Goal: Task Accomplishment & Management: Manage account settings

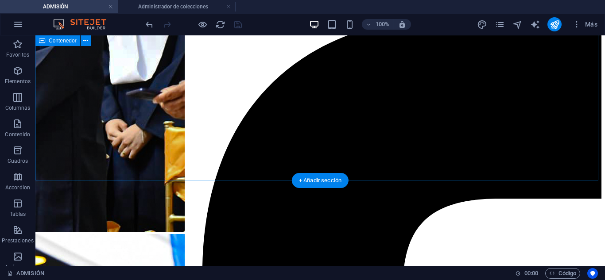
scroll to position [435, 0]
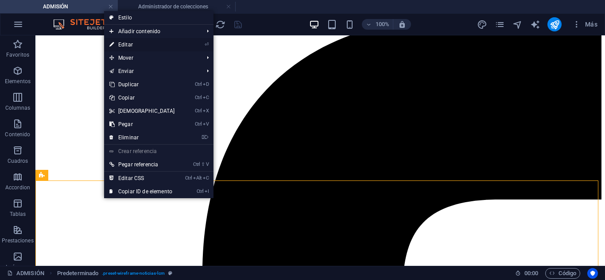
click at [139, 43] on link "⏎ Editar" at bounding box center [142, 44] width 76 height 13
select select "68825e8ed0416a303c001533"
select select "createdAt_DESC"
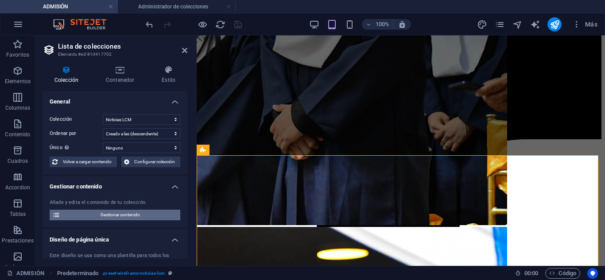
click at [130, 214] on span "Gestionar contenido" at bounding box center [120, 215] width 115 height 11
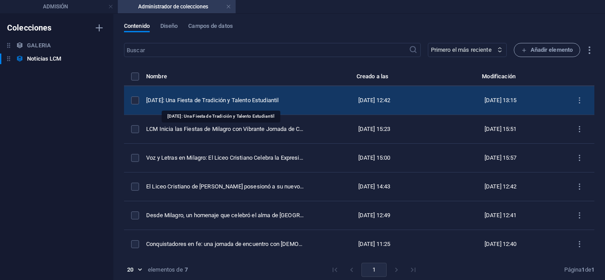
click at [268, 102] on div "[DATE]: Una Fiesta de Tradición y Talento Estudiantil" at bounding box center [225, 101] width 158 height 8
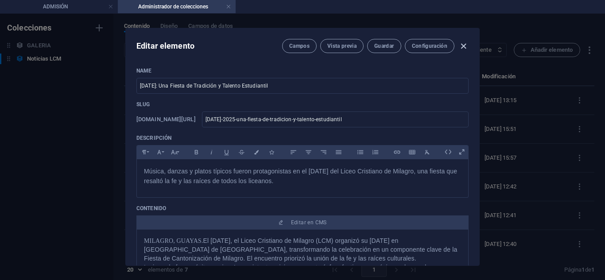
click at [458, 45] on icon "button" at bounding box center [463, 46] width 10 height 10
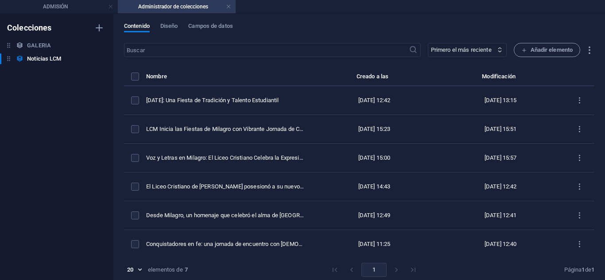
type input "[DATE]-2025-una-fiesta-de-tradicion-y-talento-estudiantil"
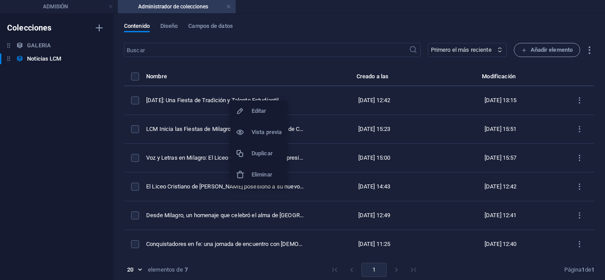
click at [260, 150] on h6 "Duplicar" at bounding box center [266, 153] width 30 height 11
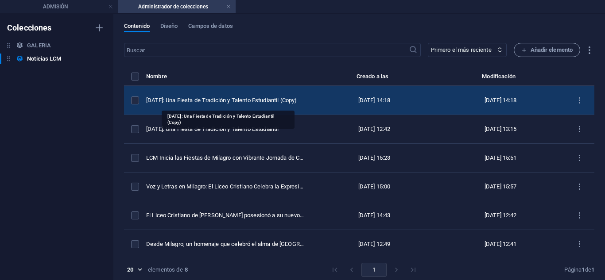
click at [247, 98] on div "[DATE]: Una Fiesta de Tradición y Talento Estudiantil (Copy)" at bounding box center [225, 101] width 158 height 8
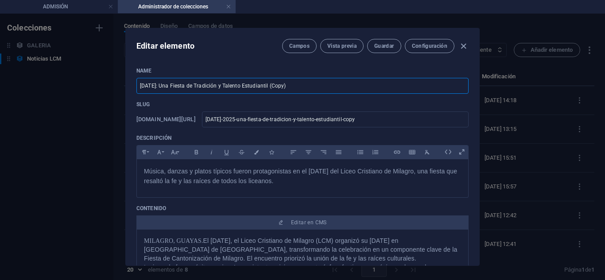
drag, startPoint x: 313, startPoint y: 89, endPoint x: 132, endPoint y: 90, distance: 181.1
click at [132, 90] on div "Name Family Day 2025: Una Fiesta de Tradición y Talento Estudiantil (Copy) ​ Sl…" at bounding box center [302, 162] width 353 height 205
paste input "La [PERSON_NAME] Vidas: LCM Celebra el Día Mundial de Prevención del Suicidio"
type input "La [PERSON_NAME] Vidas: LCM Celebra el Día Mundial de Prevención del Suicidio"
type input "la-esperanza-salva-vidas-lcm-celebra-el-dia-mundial-de-prevencion-del-suicidio"
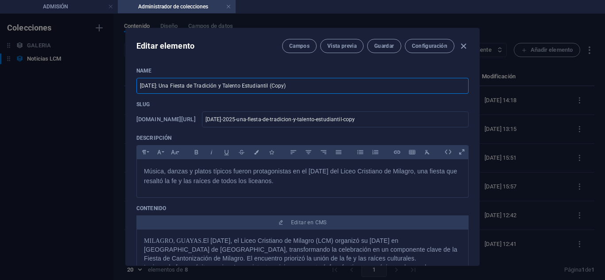
type input "la-esperanza-salva-vidas-lcm-celebra-el-dia-mundial-de-prevencion-del-suicidio"
type input "La [PERSON_NAME] Vidas: LCM Celebra el Día Mundial de Prevención del Suicidio"
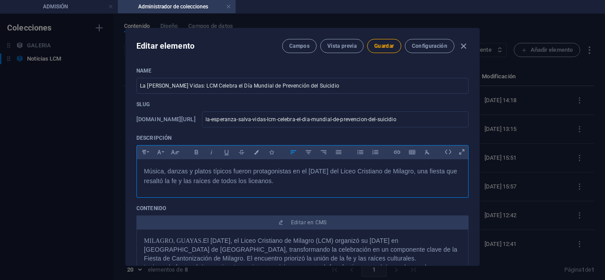
drag, startPoint x: 290, startPoint y: 184, endPoint x: 128, endPoint y: 170, distance: 163.1
click at [128, 170] on div "Name La Esperanza Salva Vidas: LCM Celebra el Día Mundial de Prevención del Sui…" at bounding box center [302, 162] width 353 height 205
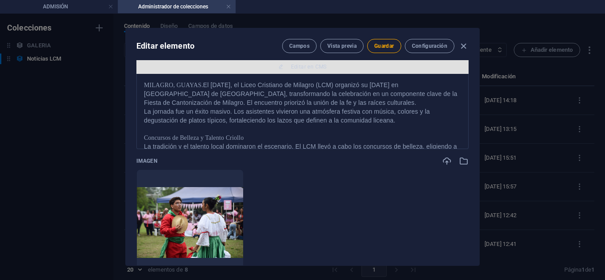
scroll to position [155, 0]
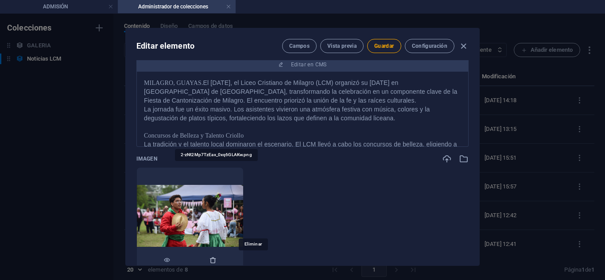
click at [216, 258] on icon "button" at bounding box center [212, 260] width 7 height 7
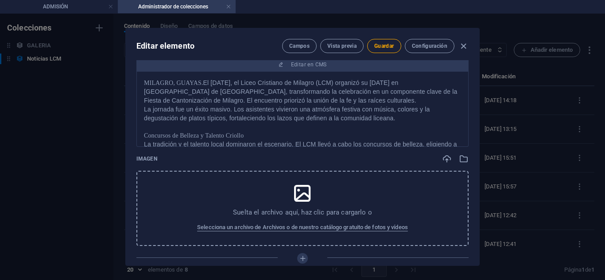
click at [301, 202] on icon at bounding box center [302, 193] width 22 height 22
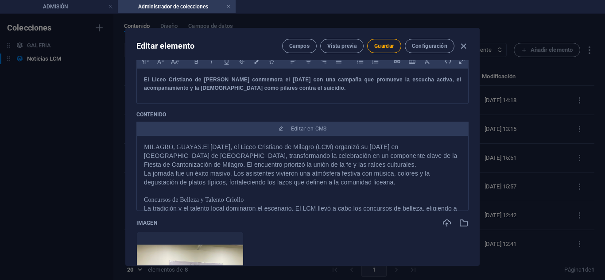
scroll to position [86, 0]
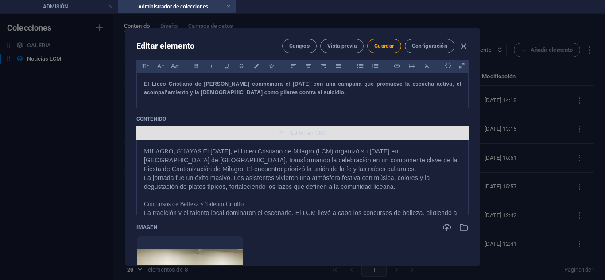
click at [306, 135] on span "Editar en CMS" at bounding box center [309, 133] width 36 height 7
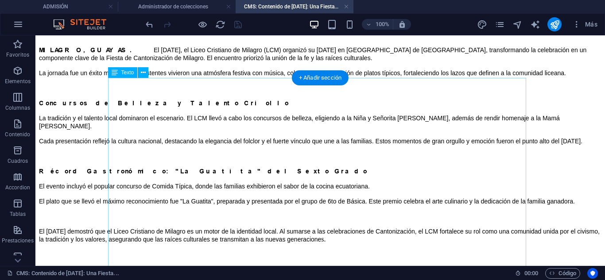
scroll to position [0, 0]
click at [256, 126] on div "MILAGRO, GUAYAS. El sábado, 6 de septiembre de 2025, el Liceo Cristiano de Mila…" at bounding box center [320, 152] width 562 height 227
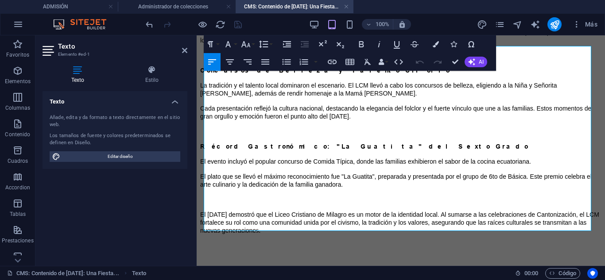
scroll to position [55, 0]
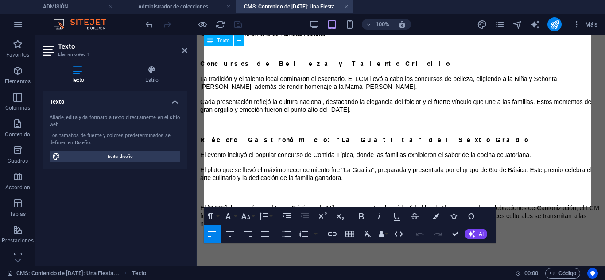
click at [357, 204] on p "El Family Day 2025 demostró que el Liceo Cristiano de Milagro es un motor de la…" at bounding box center [400, 216] width 401 height 24
click at [186, 7] on h4 "Administrador de colecciones" at bounding box center [177, 7] width 118 height 10
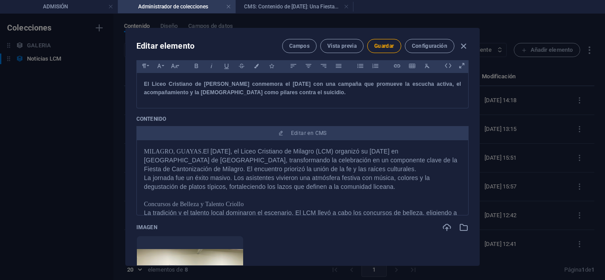
scroll to position [0, 0]
click at [383, 50] on button "Guardar" at bounding box center [384, 46] width 34 height 14
click at [87, 5] on h4 "ADMISIÓN" at bounding box center [59, 7] width 118 height 10
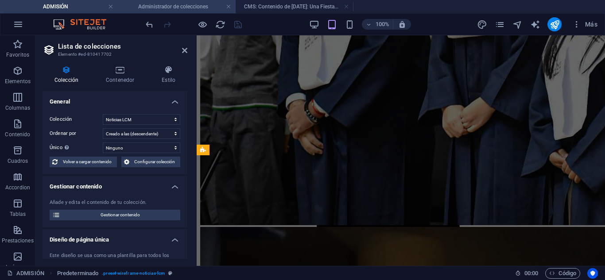
click at [168, 7] on h4 "Administrador de colecciones" at bounding box center [177, 7] width 118 height 10
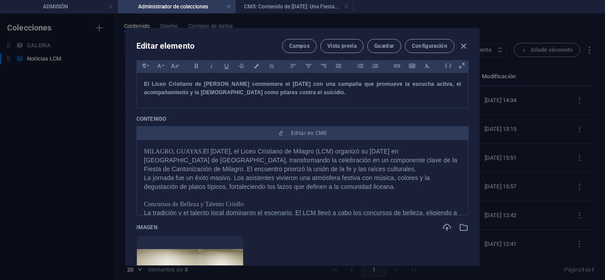
scroll to position [0, 0]
click at [466, 44] on icon "button" at bounding box center [463, 46] width 10 height 10
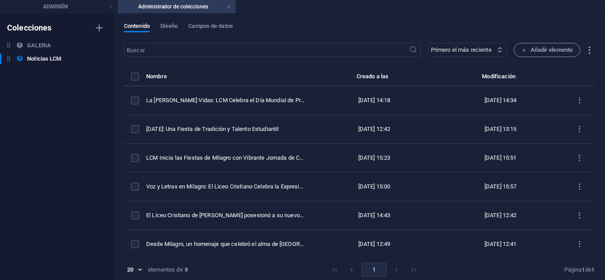
type input "la-esperanza-salva-vidas-lcm-celebra-el-dia-mundial-de-prevencion-del-suicidio"
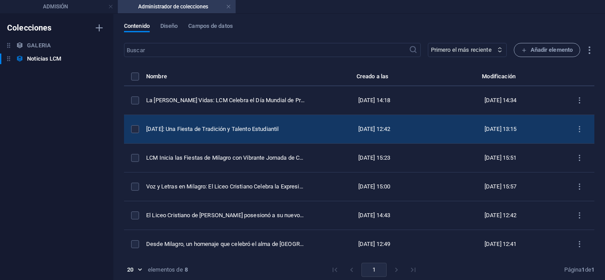
click at [245, 123] on td "[DATE]: Una Fiesta de Tradición y Talento Estudiantil" at bounding box center [229, 129] width 166 height 29
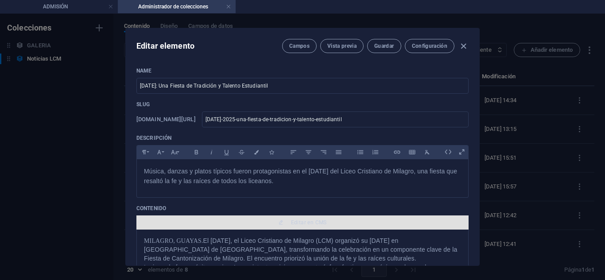
click at [285, 220] on span "Editar en CMS" at bounding box center [302, 222] width 325 height 7
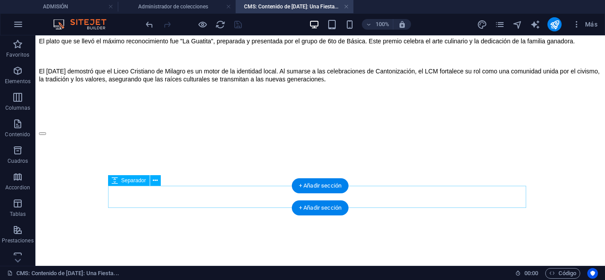
scroll to position [162, 0]
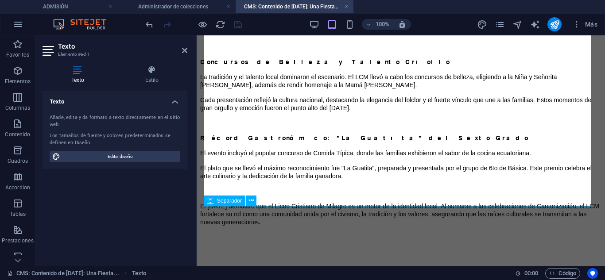
scroll to position [58, 0]
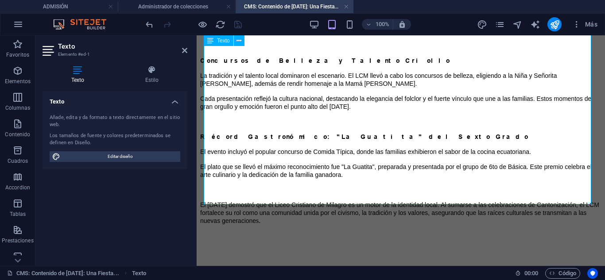
click at [342, 201] on p "El Family Day 2025 demostró que el Liceo Cristiano de Milagro es un motor de la…" at bounding box center [400, 213] width 401 height 24
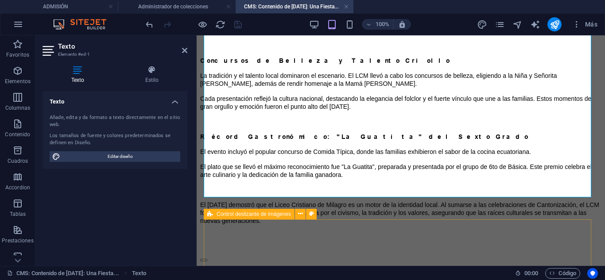
select select "region"
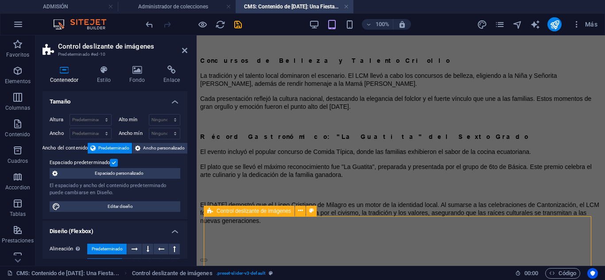
scroll to position [62, 0]
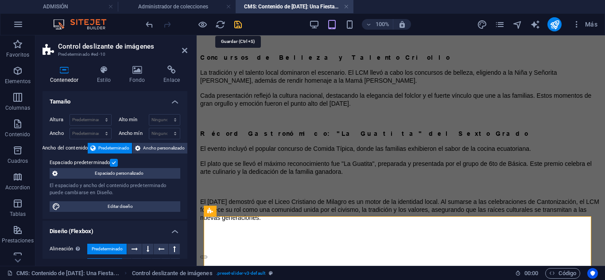
click at [237, 23] on icon "save" at bounding box center [238, 24] width 10 height 10
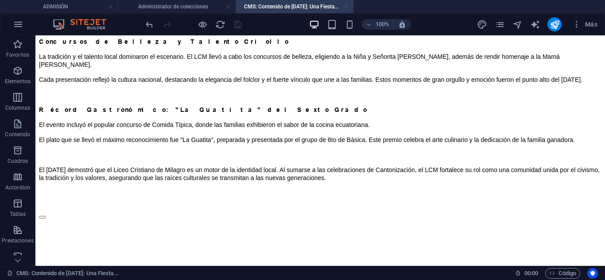
click at [346, 4] on link at bounding box center [346, 7] width 5 height 8
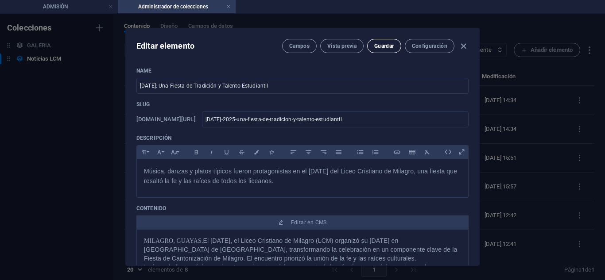
click at [386, 49] on span "Guardar" at bounding box center [383, 45] width 19 height 7
click at [379, 39] on button "Guardar" at bounding box center [384, 46] width 34 height 14
click at [460, 46] on icon "button" at bounding box center [463, 46] width 10 height 10
type input "[DATE]-2025-una-fiesta-de-tradicion-y-talento-estudiantil"
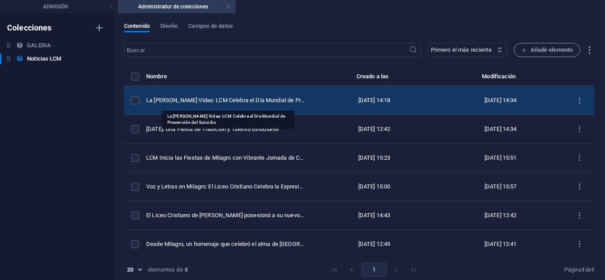
click at [233, 100] on div "La [PERSON_NAME] Vidas: LCM Celebra el Día Mundial de Prevención del Suicidio" at bounding box center [225, 101] width 158 height 8
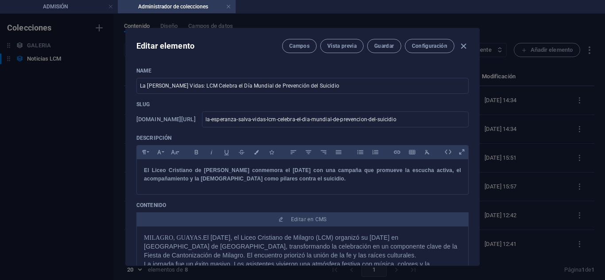
click at [292, 212] on div "Contenido Editar en CMS MILAGRO, GUAYAS. El sábado, 6 de septiembre de 2025, el…" at bounding box center [302, 252] width 332 height 100
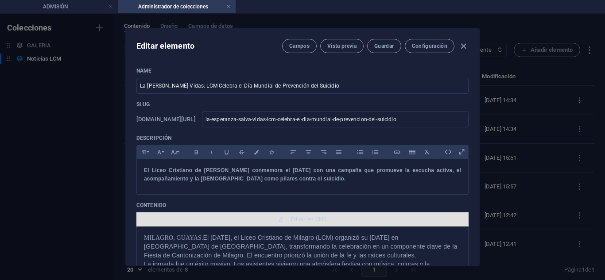
click at [288, 222] on span "Editar en CMS" at bounding box center [302, 219] width 325 height 7
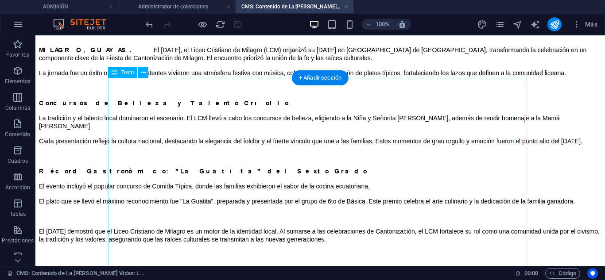
scroll to position [0, 0]
click at [225, 146] on div "MILAGRO, GUAYAS. El sábado, 6 de septiembre de 2025, el Liceo Cristiano de Mila…" at bounding box center [320, 152] width 562 height 227
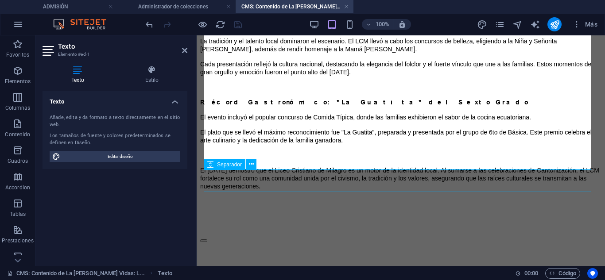
scroll to position [92, 0]
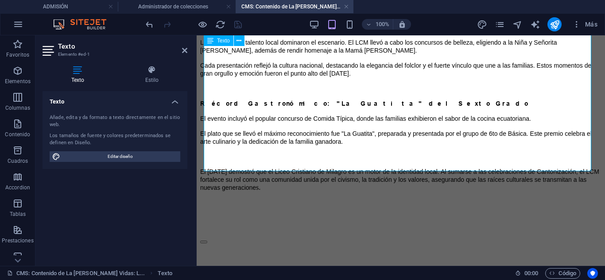
click at [354, 168] on p "El Family Day 2025 demostró que el Liceo Cristiano de Milagro es un motor de la…" at bounding box center [400, 180] width 401 height 24
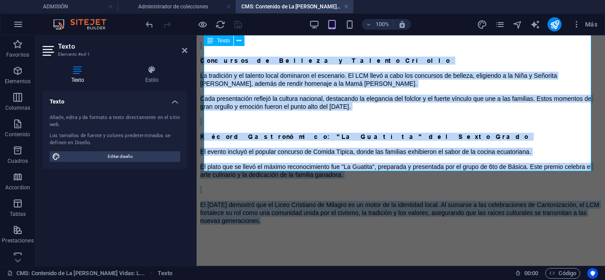
scroll to position [0, 0]
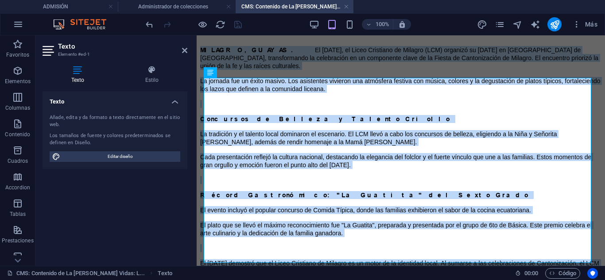
drag, startPoint x: 354, startPoint y: 160, endPoint x: 194, endPoint y: 80, distance: 179.0
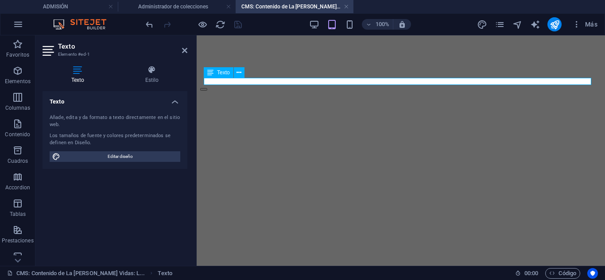
click at [278, 54] on p at bounding box center [400, 50] width 401 height 8
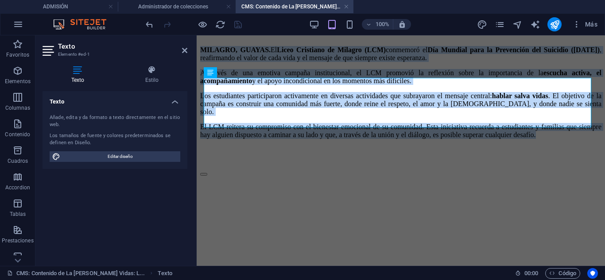
drag, startPoint x: 313, startPoint y: 125, endPoint x: 189, endPoint y: 68, distance: 137.1
drag, startPoint x: 242, startPoint y: 86, endPoint x: 225, endPoint y: 91, distance: 18.1
click at [225, 62] on p "MILAGRO, GUAYAS. El Liceo Cristiano de Milagro (LCM) conmemoró el Día Mundial p…" at bounding box center [400, 54] width 401 height 16
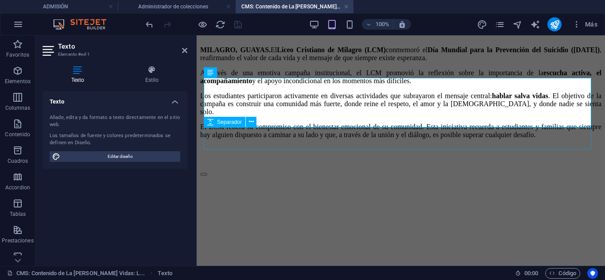
click at [328, 146] on div at bounding box center [400, 157] width 401 height 22
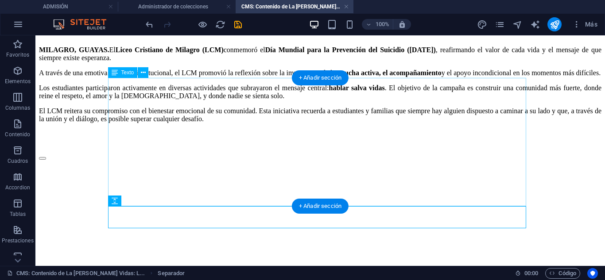
click at [312, 104] on div "MILAGRO, GUAYAS. El Liceo Cristiano de Milagro (LCM) conmemoró el Día Mundial p…" at bounding box center [320, 84] width 562 height 91
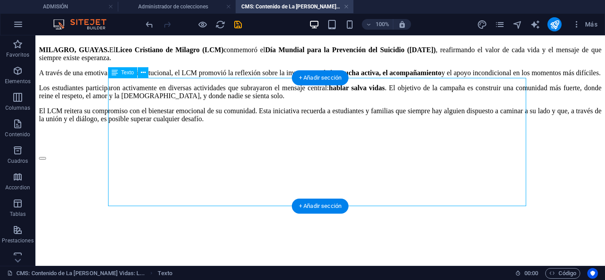
click at [312, 104] on div "MILAGRO, GUAYAS. El Liceo Cristiano de Milagro (LCM) conmemoró el Día Mundial p…" at bounding box center [320, 84] width 562 height 91
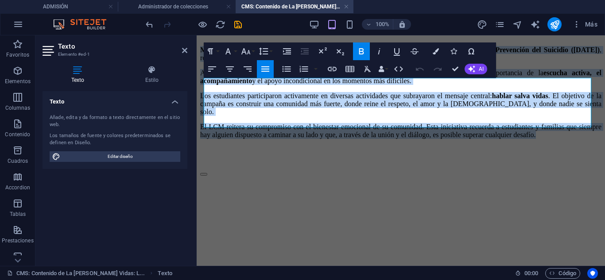
drag, startPoint x: 317, startPoint y: 123, endPoint x: 186, endPoint y: 75, distance: 138.7
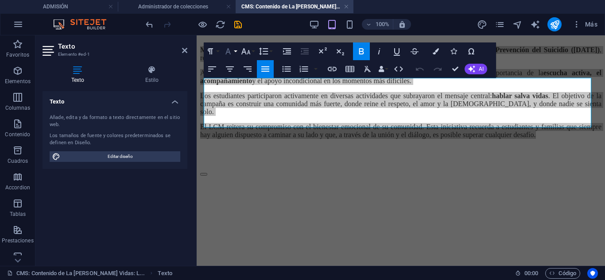
click at [227, 48] on icon "button" at bounding box center [228, 51] width 11 height 11
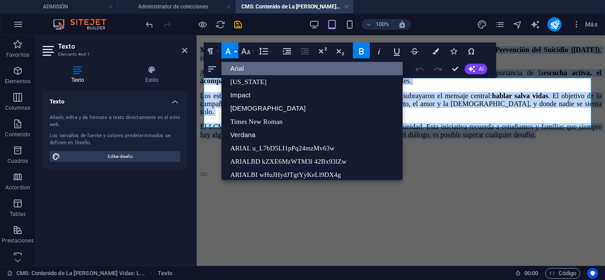
click at [247, 68] on link "Arial" at bounding box center [311, 68] width 181 height 13
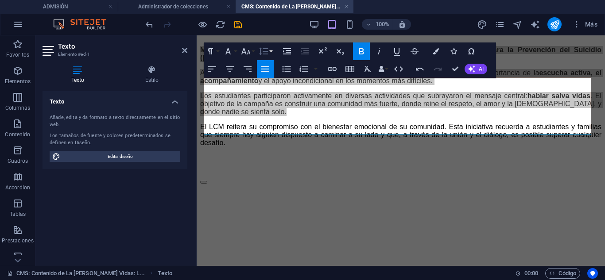
click at [269, 50] on button "Line Height" at bounding box center [265, 51] width 17 height 18
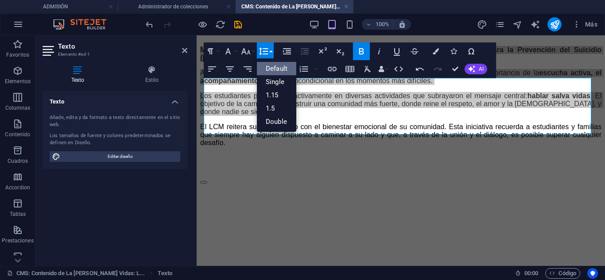
click at [265, 49] on icon "button" at bounding box center [263, 52] width 9 height 8
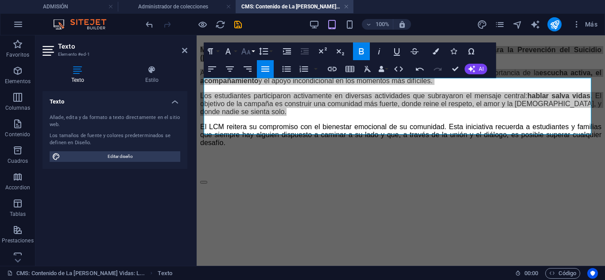
click at [250, 51] on icon "button" at bounding box center [245, 51] width 11 height 11
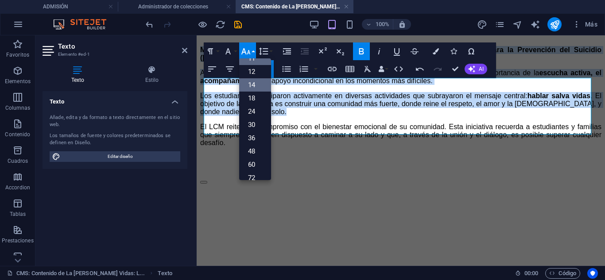
click at [252, 83] on link "14" at bounding box center [255, 84] width 32 height 13
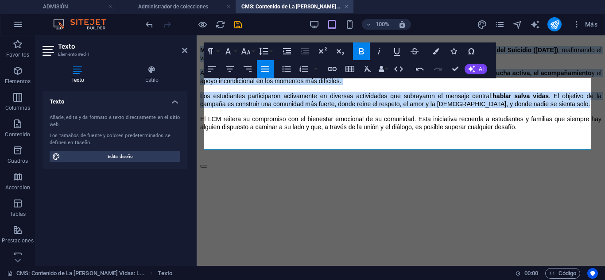
click at [264, 85] on span "A través de una emotiva campaña institucional, el LCM promovió la reflexión sob…" at bounding box center [400, 77] width 401 height 15
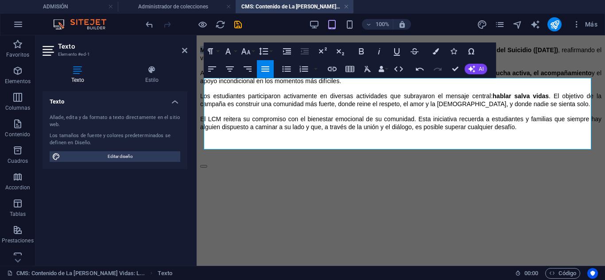
drag, startPoint x: 263, startPoint y: 84, endPoint x: 202, endPoint y: 78, distance: 61.4
click at [221, 51] on div "Paragraph Format Normal Heading 1 Heading 2 Heading 3 Heading 4 Heading 5 Headi…" at bounding box center [239, 51] width 70 height 18
click at [228, 50] on icon "button" at bounding box center [228, 51] width 11 height 11
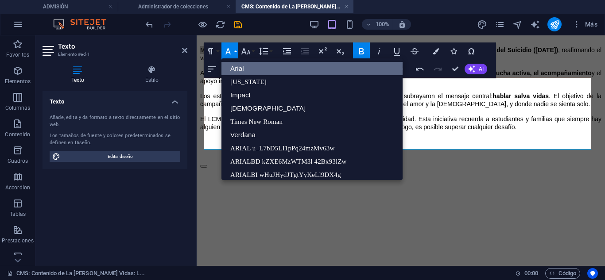
scroll to position [10, 0]
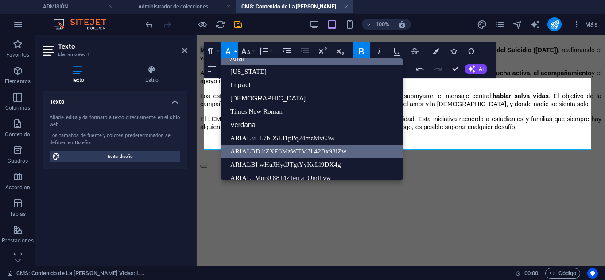
click at [253, 155] on link "ARIALBD kZXE6MzWTM3l 42Bx93lZw" at bounding box center [311, 151] width 181 height 13
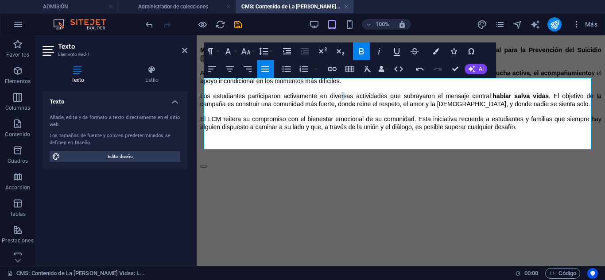
click at [343, 108] on span "Los estudiantes participaron activamente en diversas actividades que subrayaron…" at bounding box center [400, 100] width 401 height 15
click at [528, 131] on span "El LCM reitera su compromiso con el bienestar emocional de su comunidad. Esta i…" at bounding box center [400, 123] width 401 height 15
click at [381, 85] on p "A través de una emotiva campaña institucional, el LCM promovió la reflexión sob…" at bounding box center [400, 77] width 401 height 16
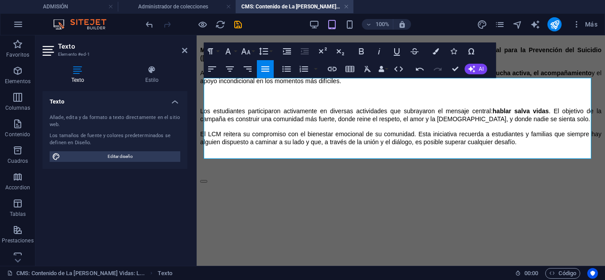
click at [539, 123] on p "Los estudiantes participaron activamente en diversas actividades que subrayaron…" at bounding box center [400, 115] width 401 height 16
click at [434, 62] on p "MILAGRO, GUAYAS. El Liceo Cristiano de Milagro (LCM) conmemoró el Día Mundial p…" at bounding box center [400, 54] width 401 height 16
click at [288, 100] on p "​" at bounding box center [400, 96] width 401 height 8
click at [222, 100] on p "​" at bounding box center [400, 96] width 401 height 8
click at [209, 123] on span "Los estudiantes participaron activamente en diversas actividades que subrayaron…" at bounding box center [400, 115] width 401 height 15
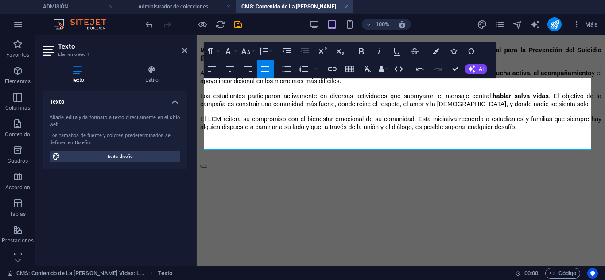
click at [538, 108] on p "Los estudiantes participaron activamente en diversas actividades que subrayaron…" at bounding box center [400, 100] width 401 height 16
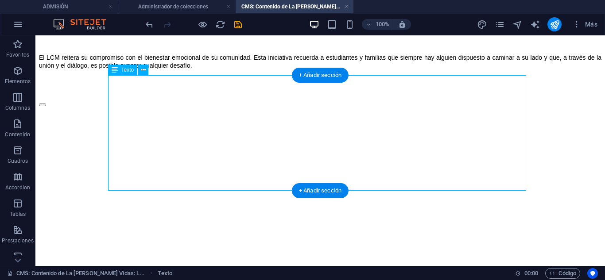
scroll to position [89, 0]
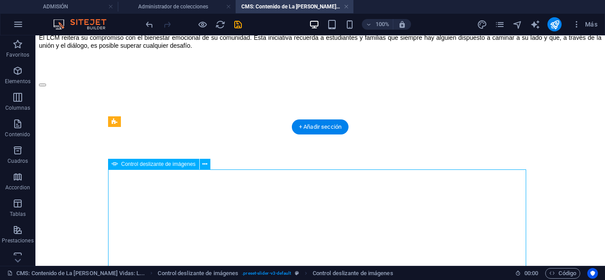
select select "px"
select select "ms"
select select "s"
select select "progressive"
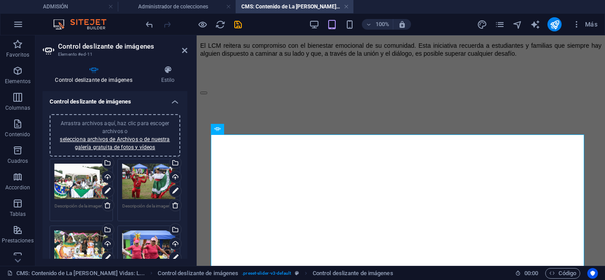
scroll to position [87, 0]
click at [172, 206] on icon at bounding box center [175, 205] width 7 height 7
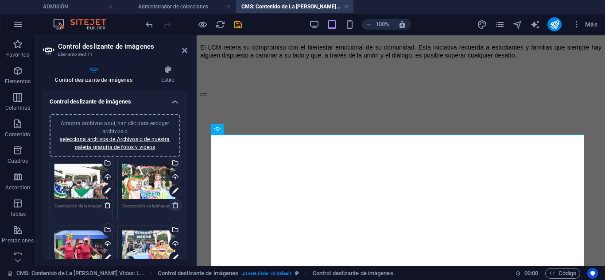
click at [172, 206] on icon at bounding box center [175, 205] width 7 height 7
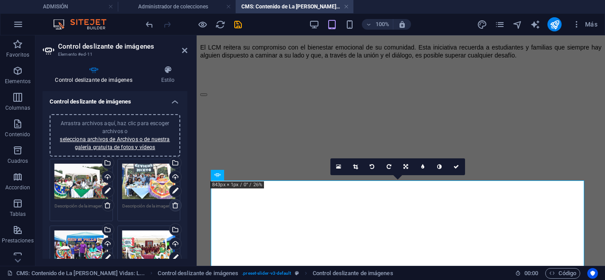
click at [172, 206] on icon at bounding box center [175, 205] width 7 height 7
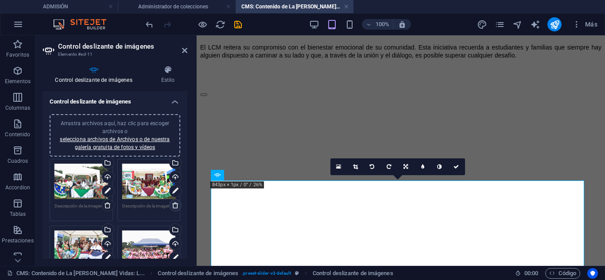
click at [172, 206] on icon at bounding box center [175, 205] width 7 height 7
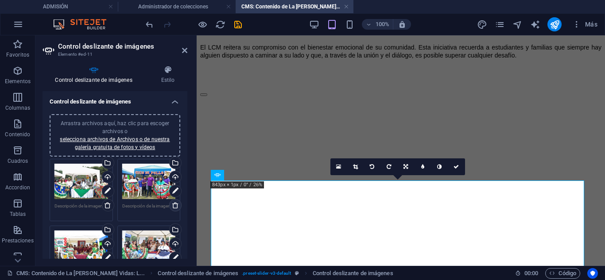
click at [172, 206] on icon at bounding box center [175, 205] width 7 height 7
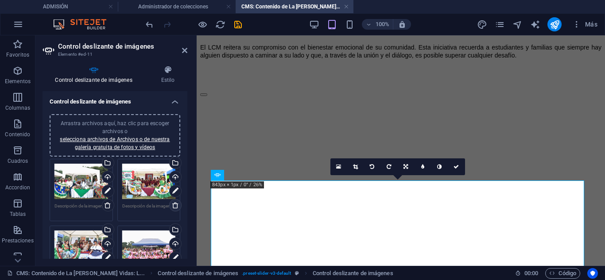
click at [172, 206] on icon at bounding box center [175, 205] width 7 height 7
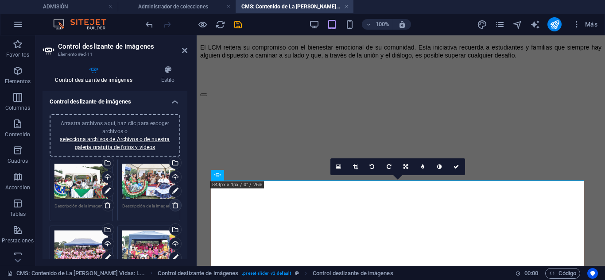
click at [172, 206] on icon at bounding box center [175, 205] width 7 height 7
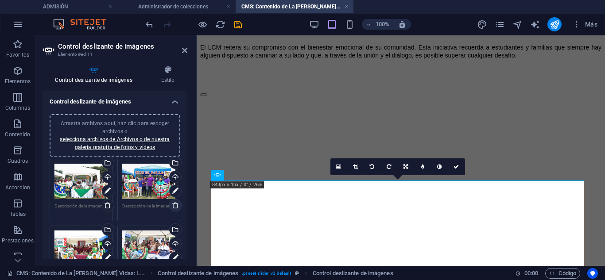
click at [172, 206] on icon at bounding box center [175, 205] width 7 height 7
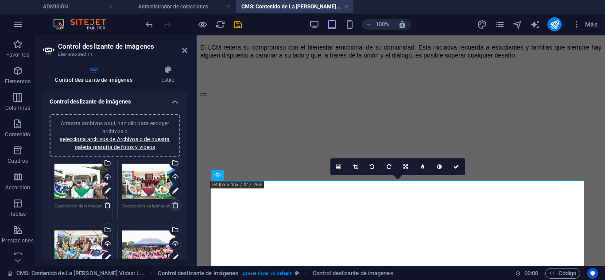
click at [172, 206] on icon at bounding box center [175, 205] width 7 height 7
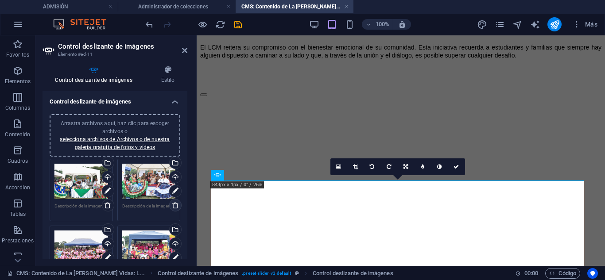
click at [172, 206] on icon at bounding box center [175, 205] width 7 height 7
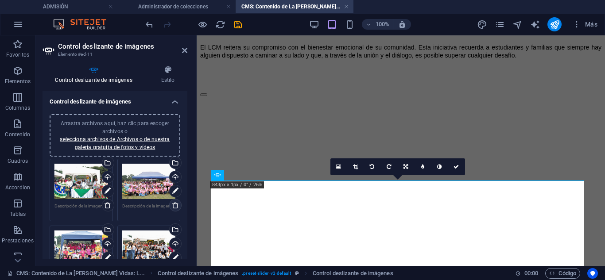
click at [172, 206] on icon at bounding box center [175, 205] width 7 height 7
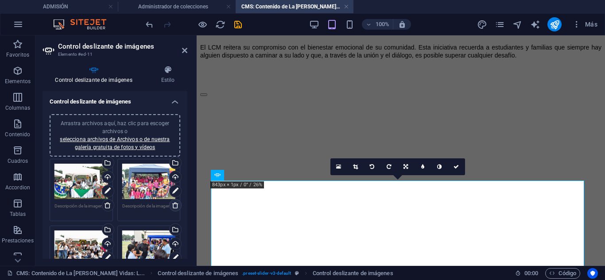
click at [172, 206] on icon at bounding box center [175, 205] width 7 height 7
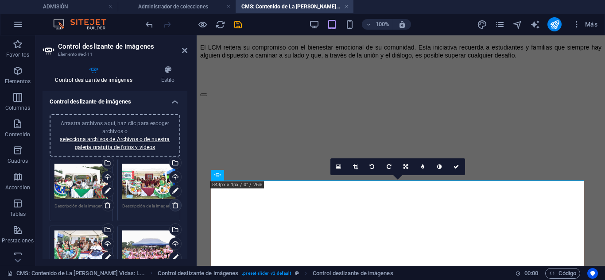
click at [172, 206] on icon at bounding box center [175, 205] width 7 height 7
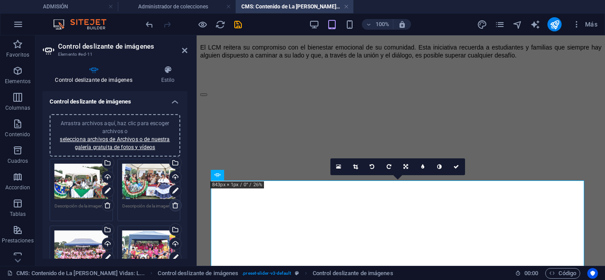
click at [172, 206] on icon at bounding box center [175, 205] width 7 height 7
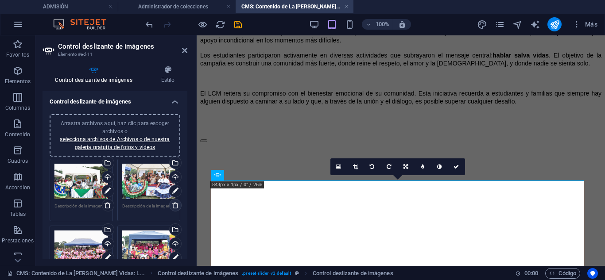
click at [172, 206] on icon at bounding box center [175, 205] width 7 height 7
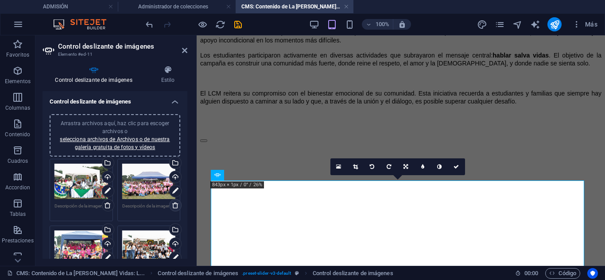
click at [172, 206] on icon at bounding box center [175, 205] width 7 height 7
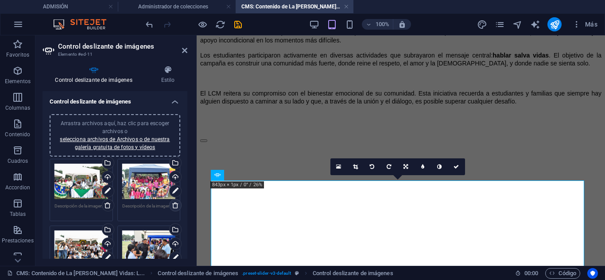
click at [172, 206] on icon at bounding box center [175, 205] width 7 height 7
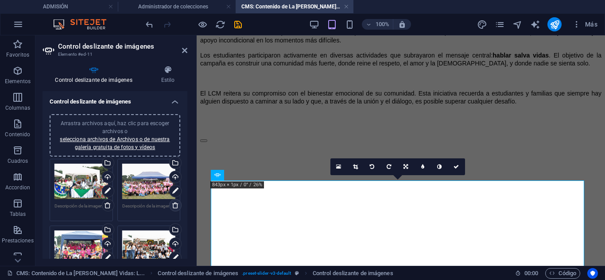
click at [172, 206] on icon at bounding box center [175, 205] width 7 height 7
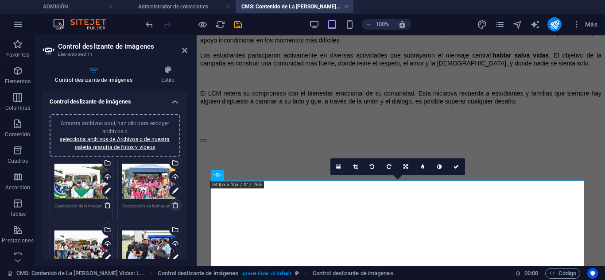
click at [172, 206] on icon at bounding box center [175, 205] width 7 height 7
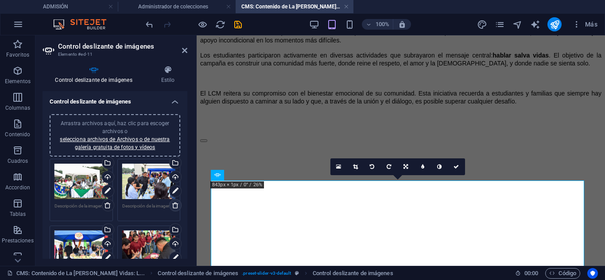
click at [172, 206] on icon at bounding box center [175, 205] width 7 height 7
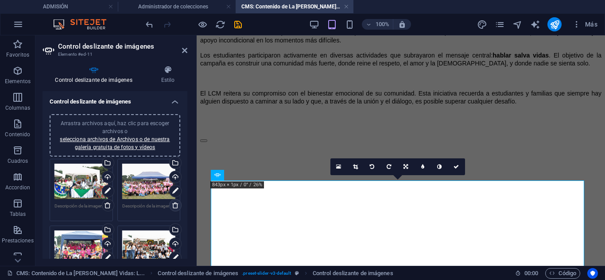
click at [172, 206] on icon at bounding box center [175, 205] width 7 height 7
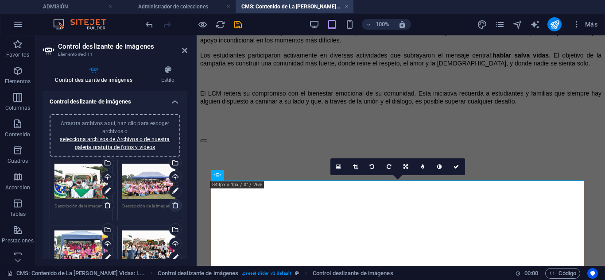
click at [172, 206] on icon at bounding box center [175, 205] width 7 height 7
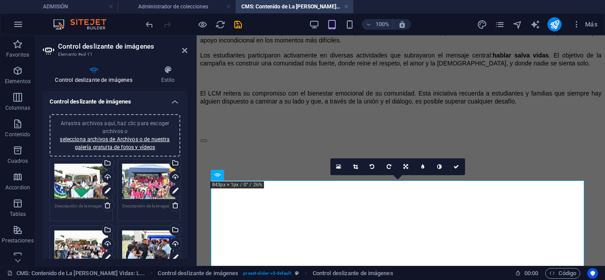
scroll to position [87, 0]
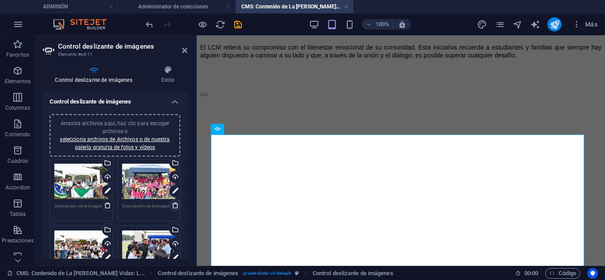
click at [173, 202] on icon at bounding box center [175, 205] width 7 height 7
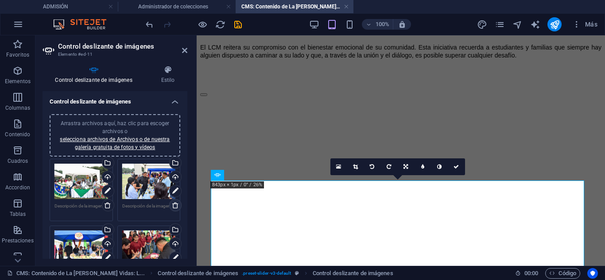
click at [173, 202] on icon at bounding box center [175, 205] width 7 height 7
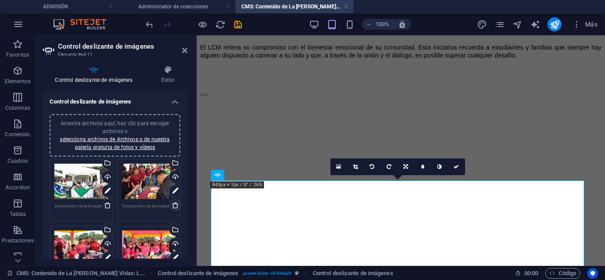
click at [173, 202] on icon at bounding box center [175, 205] width 7 height 7
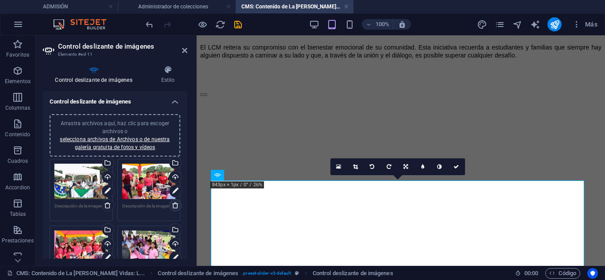
click at [173, 202] on icon at bounding box center [175, 205] width 7 height 7
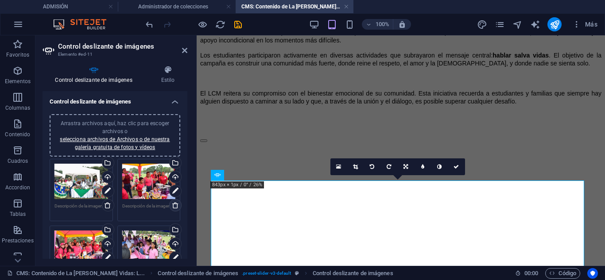
click at [173, 202] on icon at bounding box center [175, 205] width 7 height 7
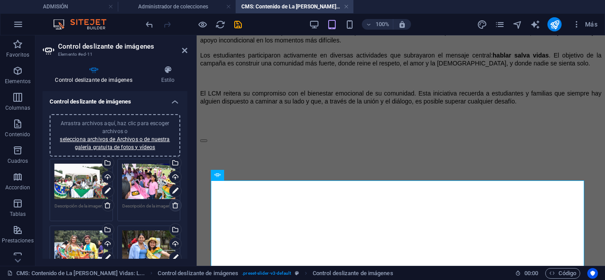
click at [174, 204] on icon at bounding box center [175, 205] width 7 height 7
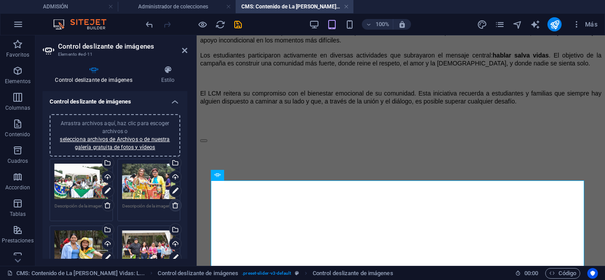
click at [174, 204] on icon at bounding box center [175, 205] width 7 height 7
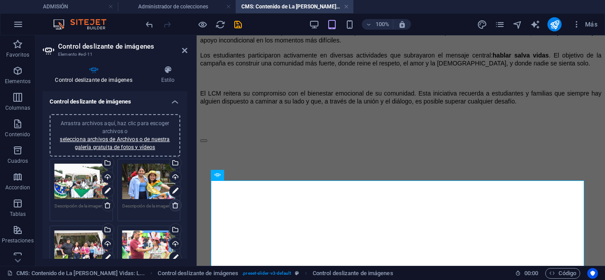
click at [174, 204] on icon at bounding box center [175, 205] width 7 height 7
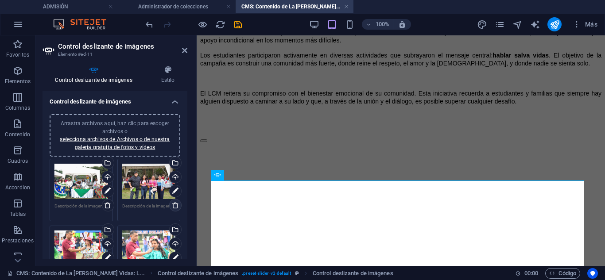
click at [174, 204] on icon at bounding box center [175, 205] width 7 height 7
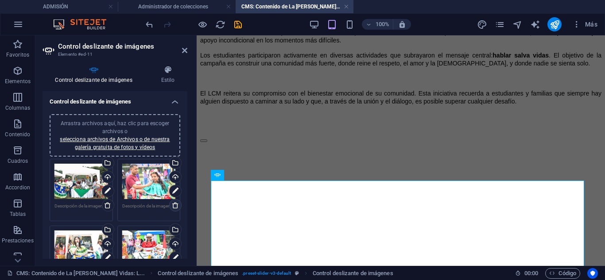
click at [174, 204] on icon at bounding box center [175, 205] width 7 height 7
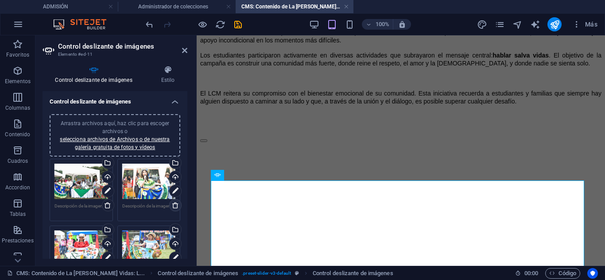
click at [174, 204] on icon at bounding box center [175, 205] width 7 height 7
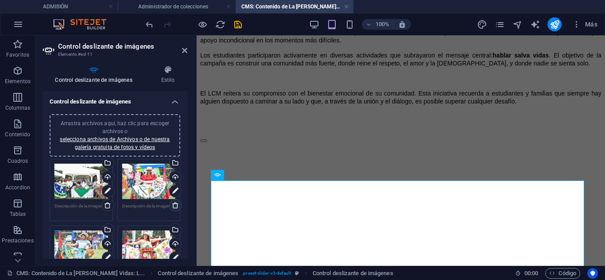
click at [174, 204] on icon at bounding box center [175, 205] width 7 height 7
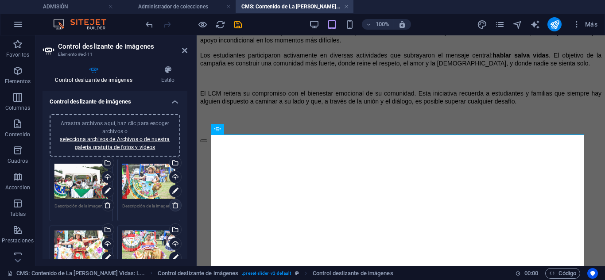
scroll to position [87, 0]
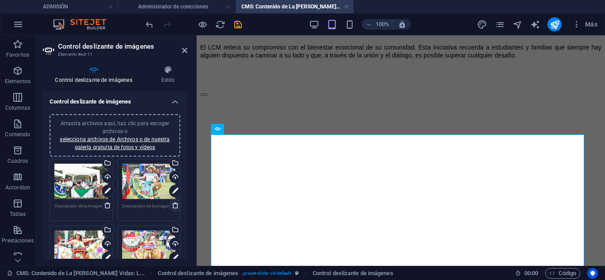
click at [174, 204] on icon at bounding box center [175, 205] width 7 height 7
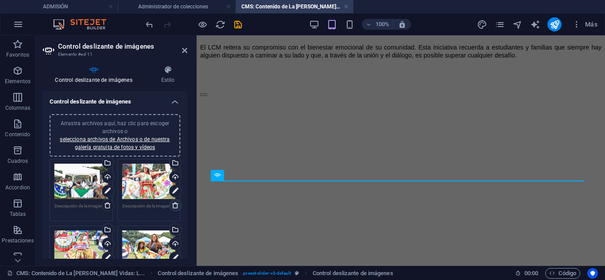
click at [174, 204] on icon at bounding box center [175, 205] width 7 height 7
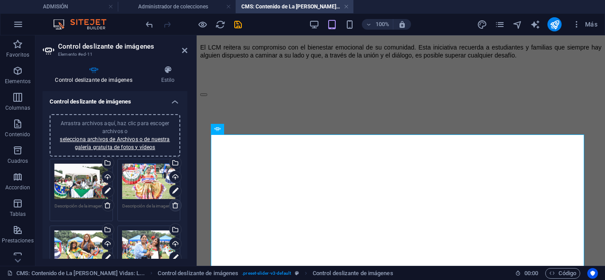
click at [174, 204] on icon at bounding box center [175, 205] width 7 height 7
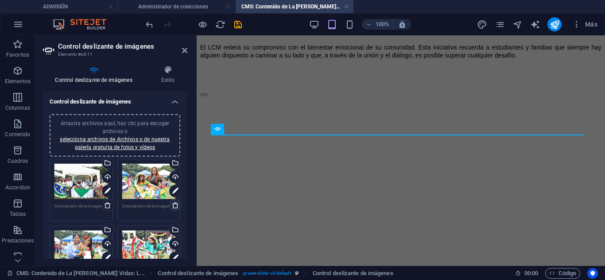
click at [174, 204] on icon at bounding box center [175, 205] width 7 height 7
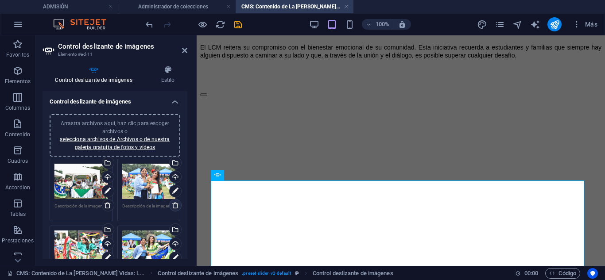
click at [174, 204] on icon at bounding box center [175, 205] width 7 height 7
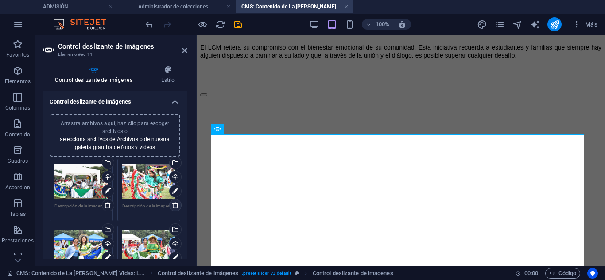
click at [174, 204] on icon at bounding box center [175, 205] width 7 height 7
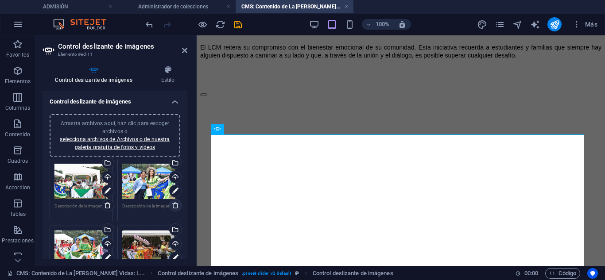
click at [174, 204] on icon at bounding box center [175, 205] width 7 height 7
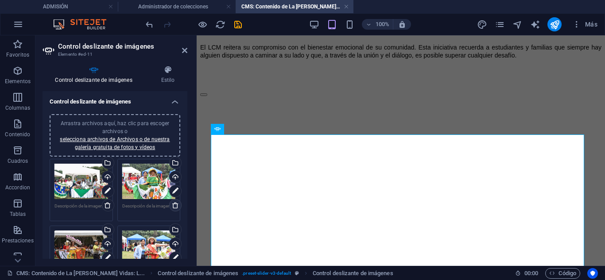
click at [174, 204] on icon at bounding box center [175, 205] width 7 height 7
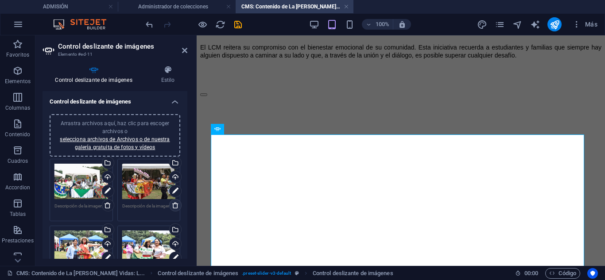
click at [174, 204] on icon at bounding box center [175, 205] width 7 height 7
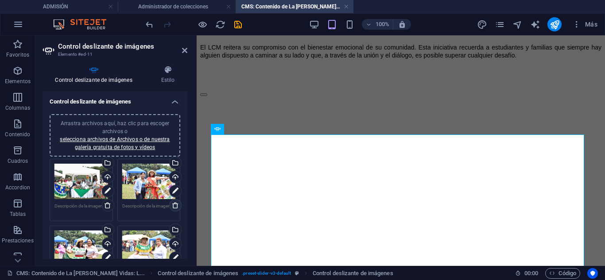
click at [174, 204] on icon at bounding box center [175, 205] width 7 height 7
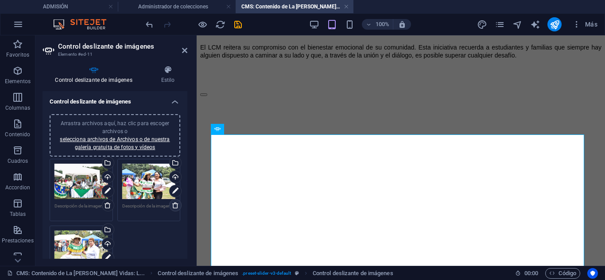
click at [174, 204] on icon at bounding box center [175, 205] width 7 height 7
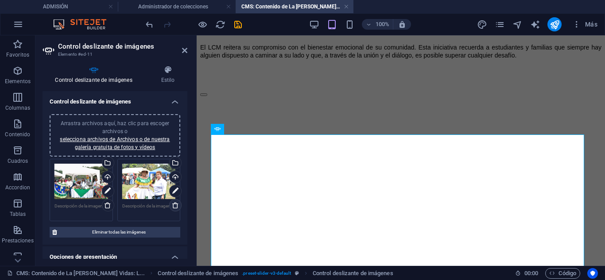
click at [174, 204] on icon at bounding box center [175, 205] width 7 height 7
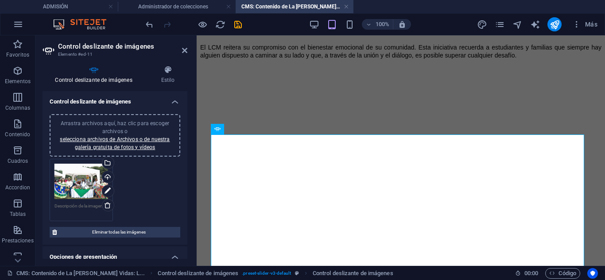
click at [115, 121] on span "Arrastra archivos aquí, haz clic para escoger archivos o selecciona archivos de…" at bounding box center [115, 135] width 110 height 30
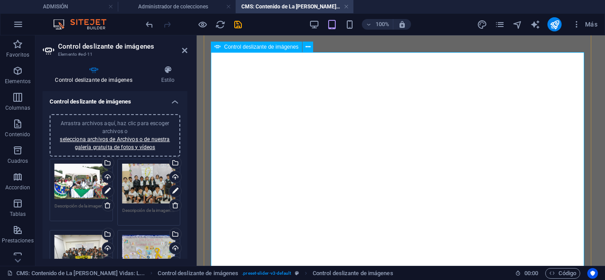
scroll to position [220, 0]
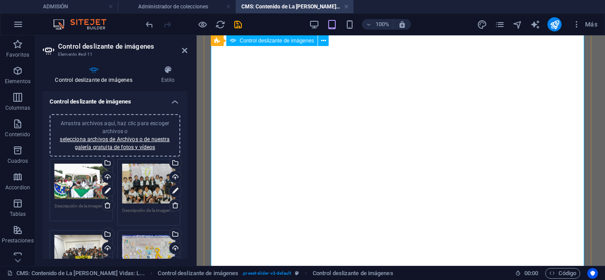
click at [104, 205] on icon at bounding box center [107, 205] width 7 height 7
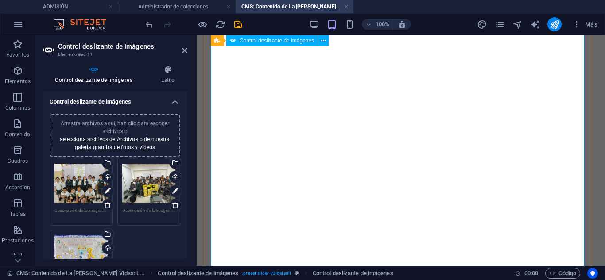
scroll to position [87, 0]
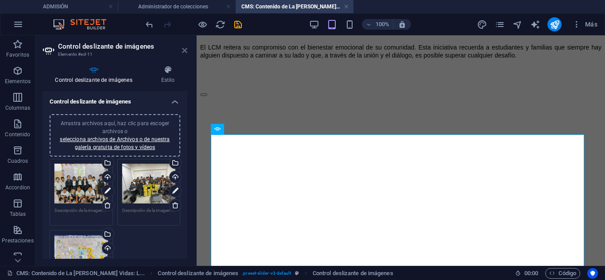
click at [183, 47] on icon at bounding box center [184, 50] width 5 height 7
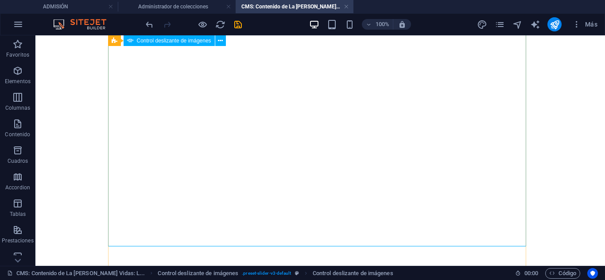
scroll to position [327, 0]
select select "px"
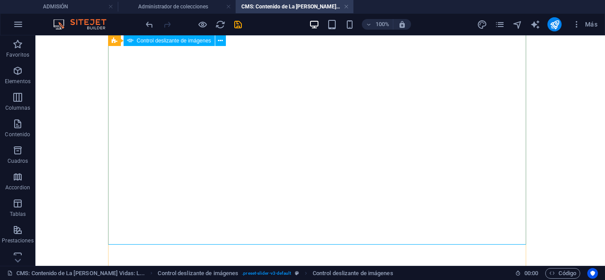
select select "ms"
select select "s"
select select "progressive"
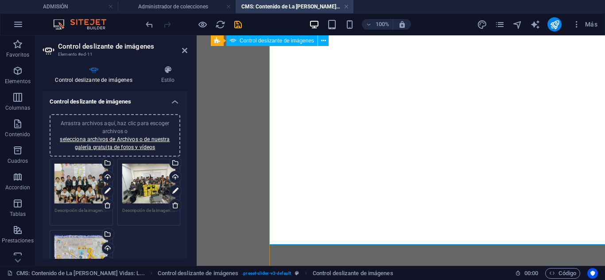
scroll to position [310, 0]
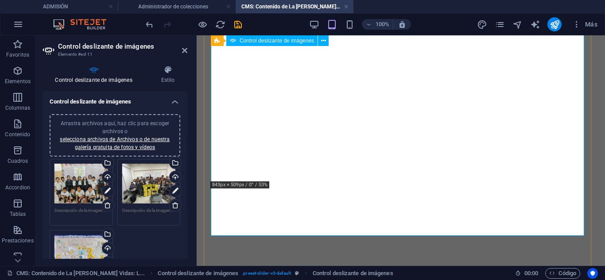
scroll to position [221, 0]
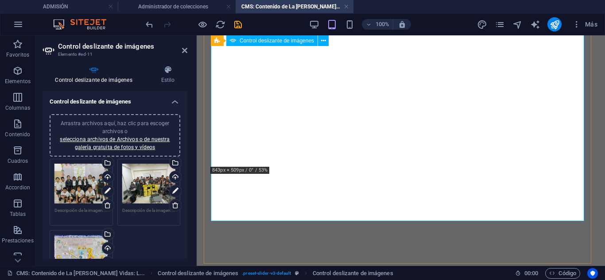
scroll to position [232, 0]
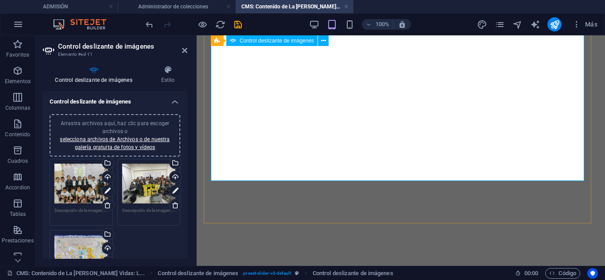
scroll to position [276, 0]
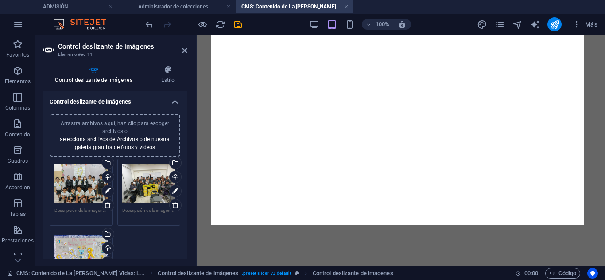
click at [172, 205] on icon at bounding box center [175, 205] width 7 height 7
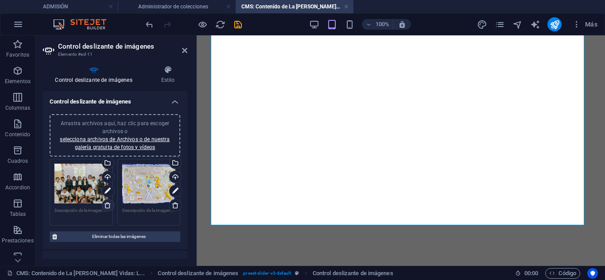
click at [102, 204] on link at bounding box center [108, 205] width 12 height 12
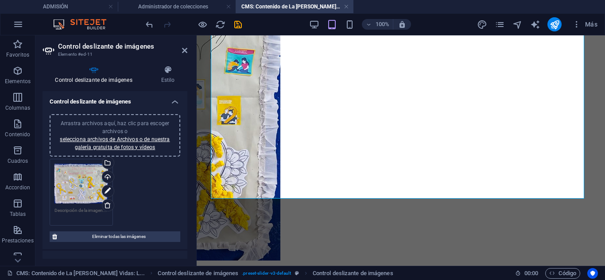
click at [115, 125] on span "Arrastra archivos aquí, haz clic para escoger archivos o selecciona archivos de…" at bounding box center [115, 135] width 110 height 30
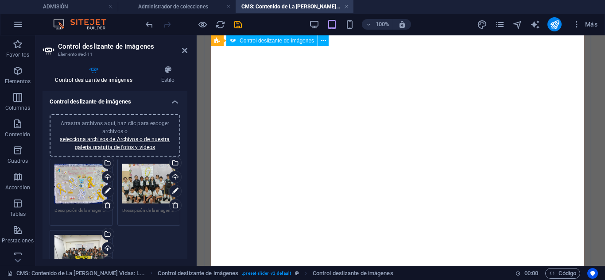
scroll to position [188, 0]
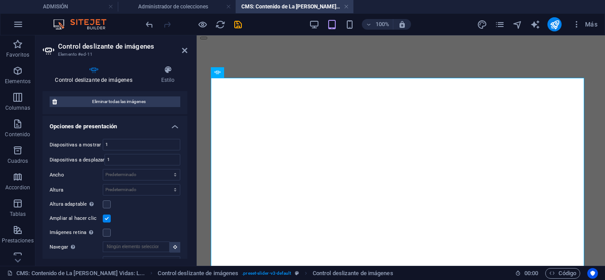
scroll to position [221, 0]
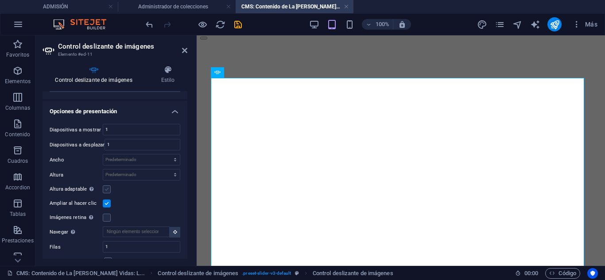
click at [103, 187] on label at bounding box center [107, 189] width 8 height 8
click at [0, 0] on input "Altura adaptable Ajustar automáticamente el alto para controles deslizantes de …" at bounding box center [0, 0] width 0 height 0
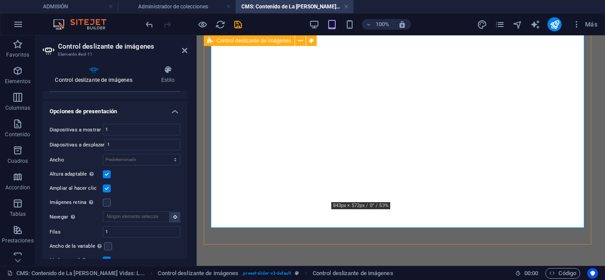
scroll to position [274, 0]
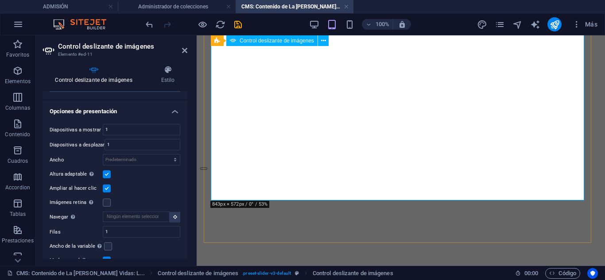
click at [207, 167] on button "Image Slider" at bounding box center [203, 168] width 7 height 3
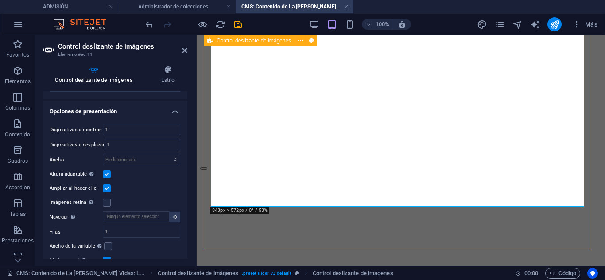
scroll to position [141, 0]
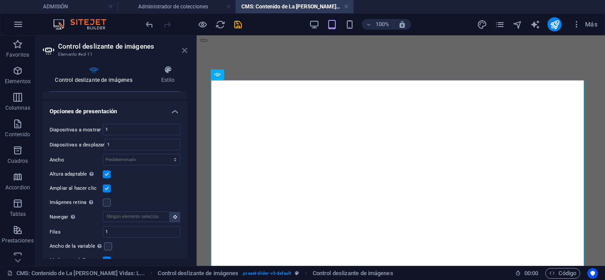
click at [184, 51] on icon at bounding box center [184, 50] width 5 height 7
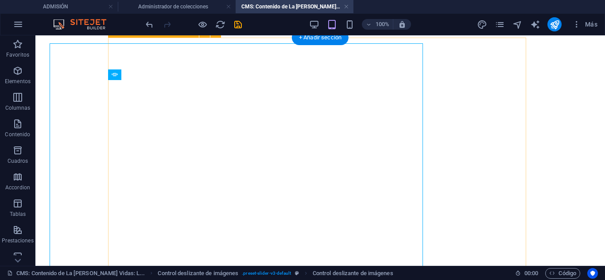
scroll to position [178, 0]
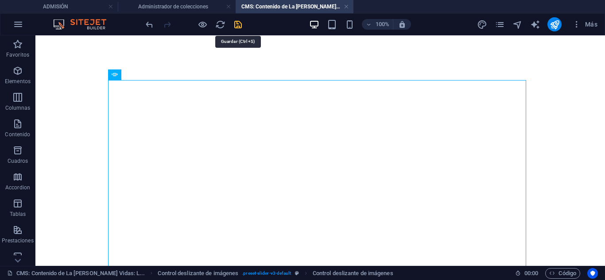
click at [236, 27] on icon "save" at bounding box center [238, 24] width 10 height 10
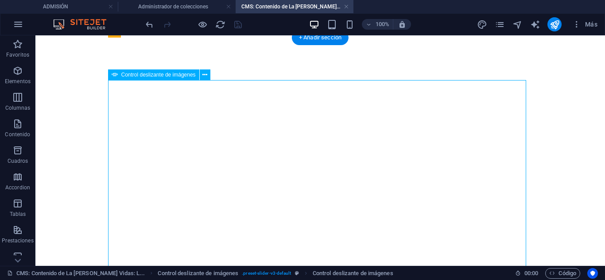
select select "px"
select select "ms"
select select "s"
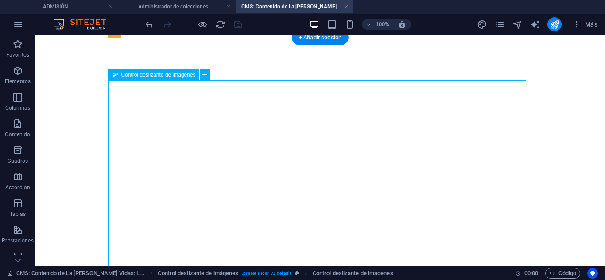
select select "progressive"
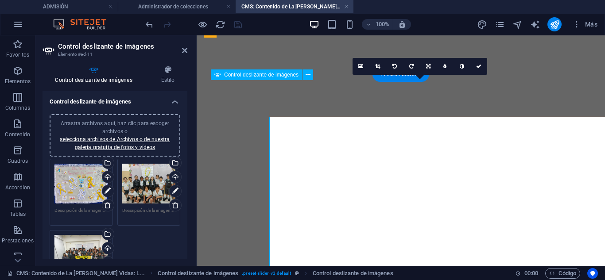
scroll to position [141, 0]
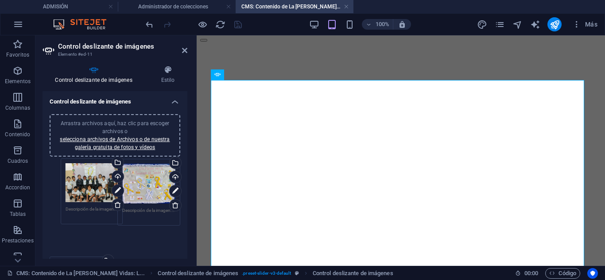
drag, startPoint x: 139, startPoint y: 181, endPoint x: 83, endPoint y: 181, distance: 56.2
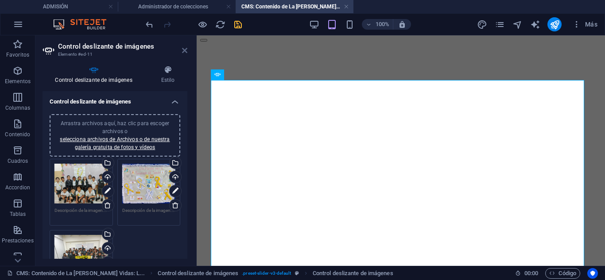
click at [183, 51] on icon at bounding box center [184, 50] width 5 height 7
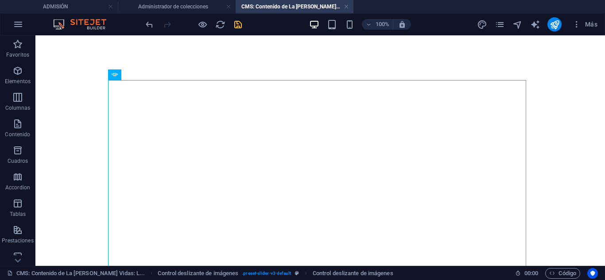
click at [237, 18] on div at bounding box center [193, 24] width 99 height 14
click at [237, 23] on icon "save" at bounding box center [238, 24] width 10 height 10
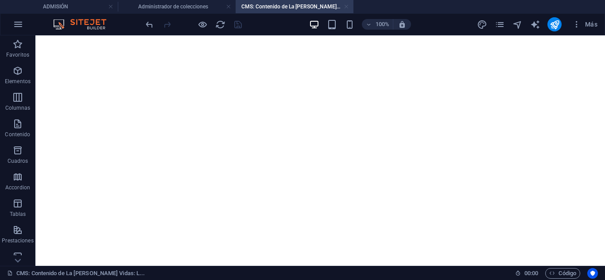
click at [346, 9] on link at bounding box center [346, 7] width 5 height 8
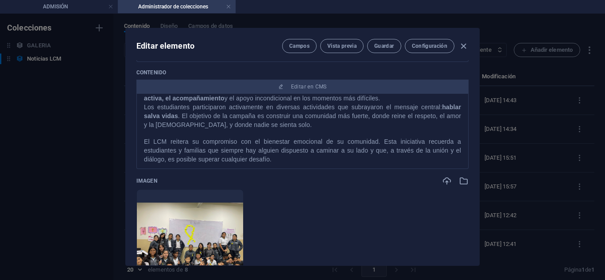
scroll to position [44, 0]
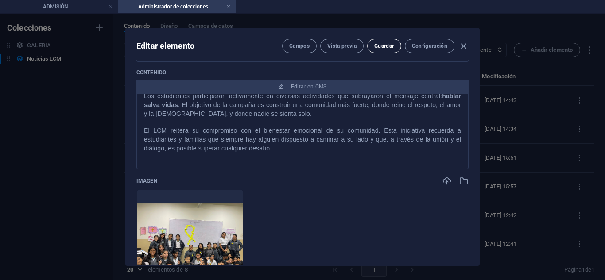
click at [382, 47] on span "Guardar" at bounding box center [383, 45] width 19 height 7
click at [462, 45] on icon "button" at bounding box center [463, 46] width 10 height 10
type input "la-esperanza-salva-vidas-lcm-celebra-el-dia-mundial-de-prevencion-del-suicidio"
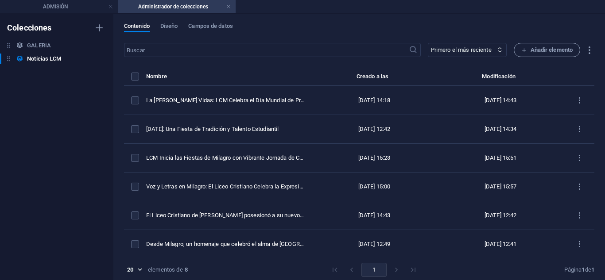
scroll to position [0, 0]
click at [160, 10] on h4 "Administrador de colecciones" at bounding box center [177, 7] width 118 height 10
click at [230, 8] on link at bounding box center [228, 7] width 5 height 8
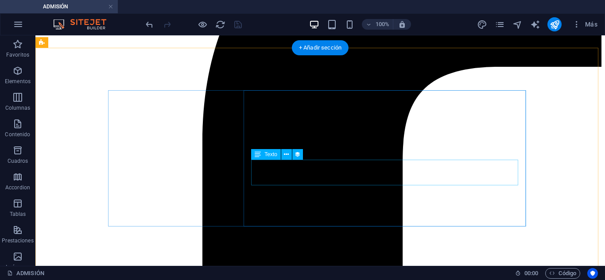
scroll to position [657, 0]
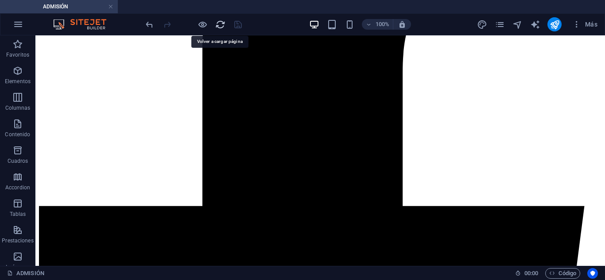
click at [220, 23] on icon "reload" at bounding box center [220, 24] width 10 height 10
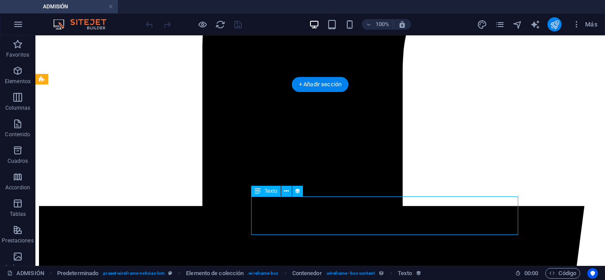
select select "description"
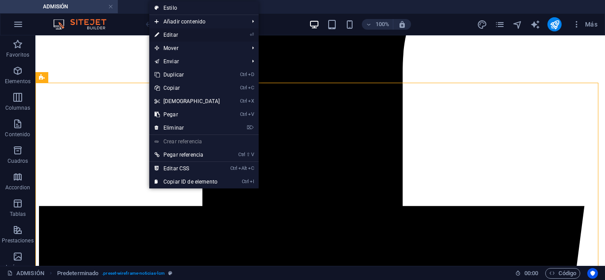
click at [170, 34] on link "⏎ Editar" at bounding box center [187, 34] width 76 height 13
select select "68825e8ed0416a303c001533"
select select "createdAt_DESC"
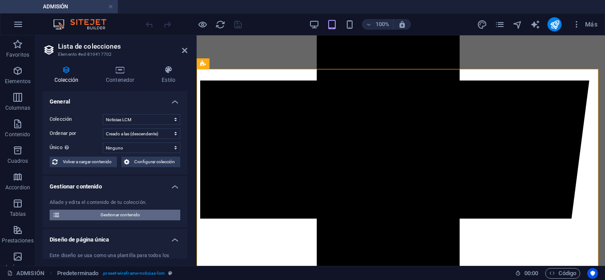
click at [119, 213] on span "Gestionar contenido" at bounding box center [120, 215] width 115 height 11
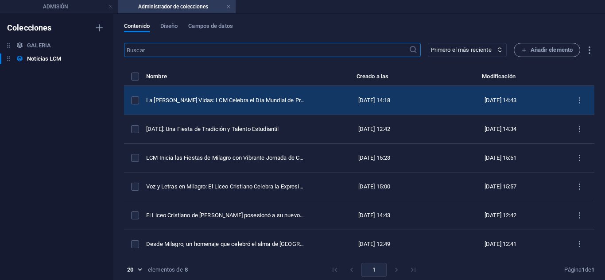
click at [219, 107] on td "La [PERSON_NAME] Vidas: LCM Celebra el Día Mundial de Prevención del Suicidio" at bounding box center [229, 100] width 166 height 29
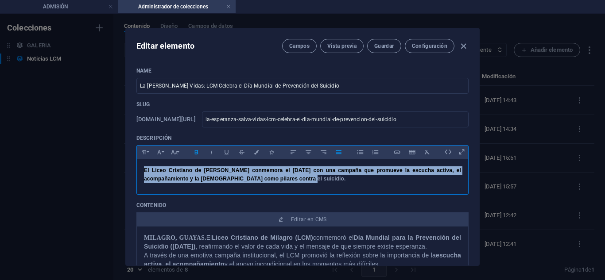
drag, startPoint x: 305, startPoint y: 182, endPoint x: 138, endPoint y: 168, distance: 167.5
click at [138, 168] on div "El Liceo Cristiano de [PERSON_NAME] conmemora el [DATE] con una campaña que pro…" at bounding box center [302, 174] width 331 height 31
click at [197, 149] on icon "button" at bounding box center [197, 152] width 8 height 11
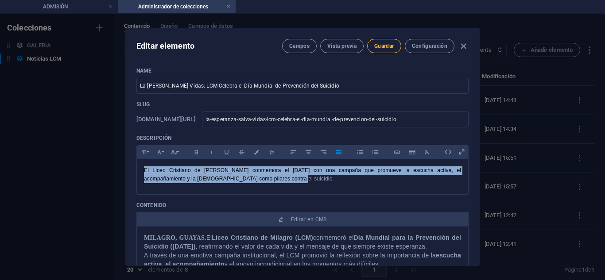
click at [386, 48] on span "Guardar" at bounding box center [383, 45] width 19 height 7
click at [461, 45] on icon "button" at bounding box center [463, 46] width 10 height 10
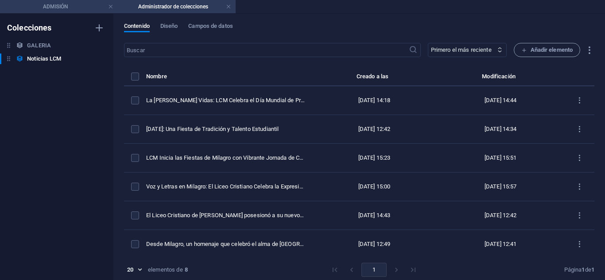
click at [73, 11] on h4 "ADMISIÓN" at bounding box center [59, 7] width 118 height 10
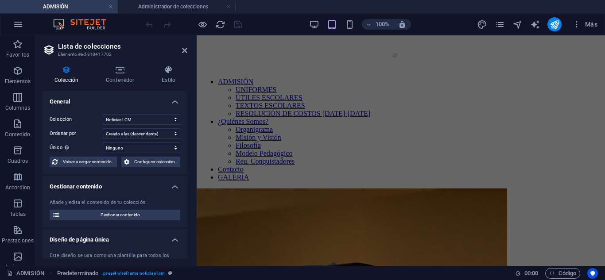
scroll to position [736, 0]
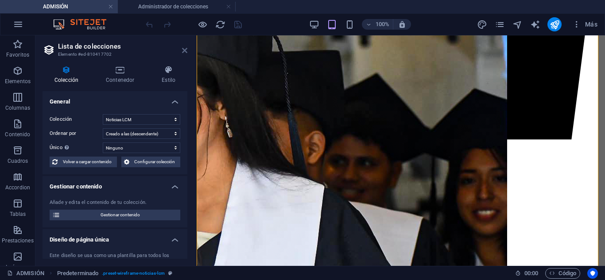
click at [186, 47] on icon at bounding box center [184, 50] width 5 height 7
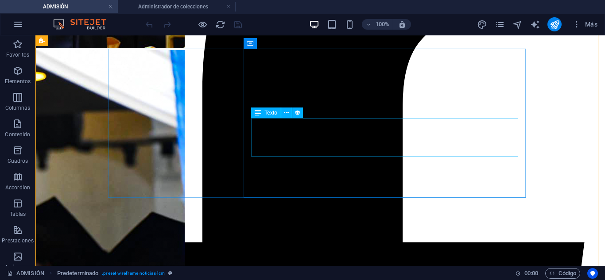
scroll to position [606, 0]
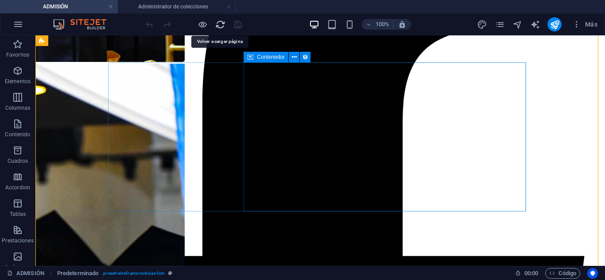
click at [218, 25] on icon "reload" at bounding box center [220, 24] width 10 height 10
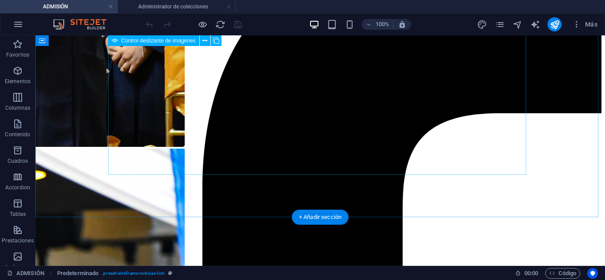
scroll to position [575, 0]
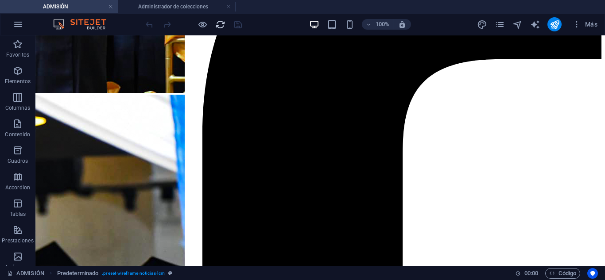
click at [219, 26] on icon "reload" at bounding box center [220, 24] width 10 height 10
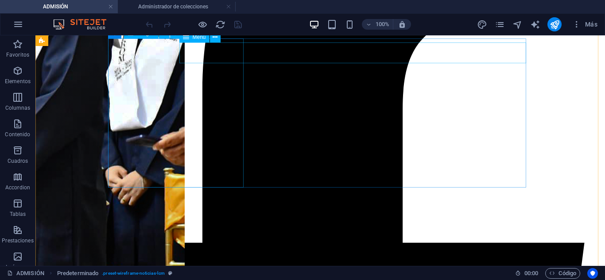
scroll to position [443, 0]
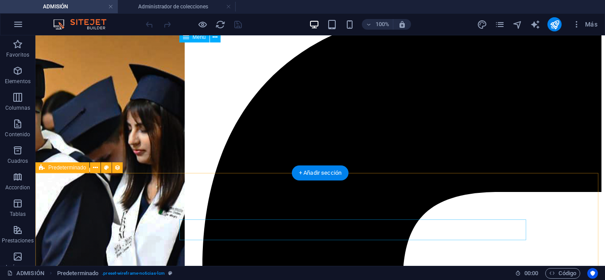
drag, startPoint x: 202, startPoint y: 180, endPoint x: 42, endPoint y: 180, distance: 160.3
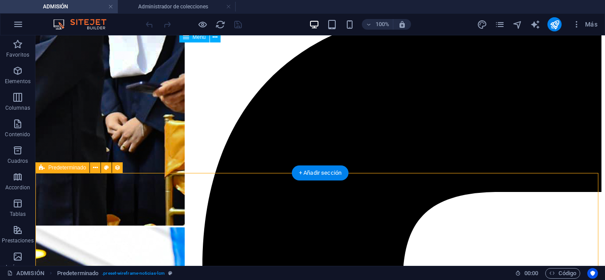
select select "68825e8ed0416a303c001533"
select select "createdAt_DESC"
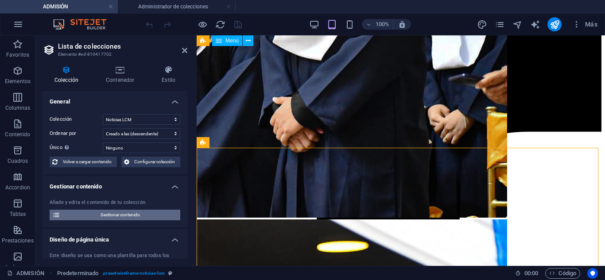
click at [124, 212] on span "Gestionar contenido" at bounding box center [120, 215] width 115 height 11
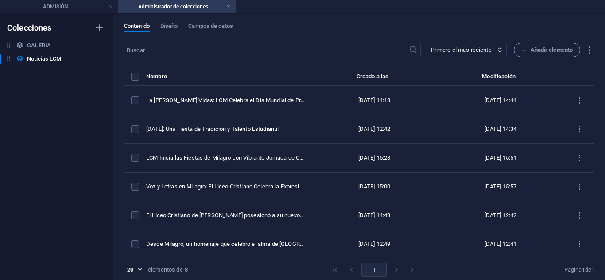
scroll to position [0, 0]
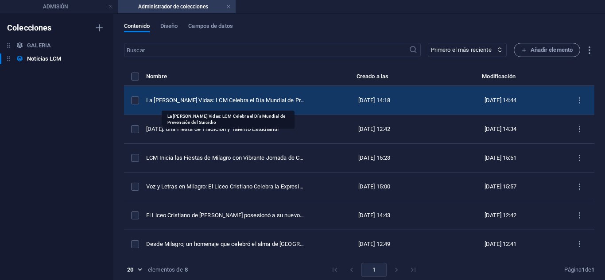
click at [193, 101] on div "La [PERSON_NAME] Vidas: LCM Celebra el Día Mundial de Prevención del Suicidio" at bounding box center [225, 101] width 158 height 8
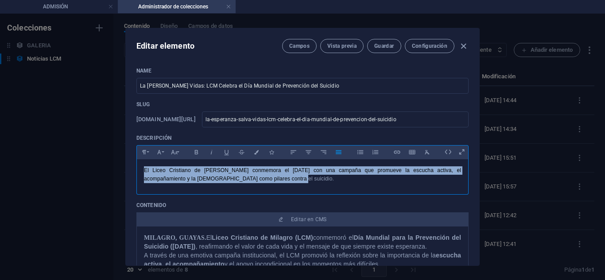
drag, startPoint x: 292, startPoint y: 180, endPoint x: 131, endPoint y: 174, distance: 161.3
click at [131, 174] on div "Name La Esperanza Salva Vidas: LCM Celebra el Día Mundial de Prevención del Sui…" at bounding box center [302, 162] width 353 height 205
click at [158, 154] on icon "button" at bounding box center [159, 152] width 8 height 11
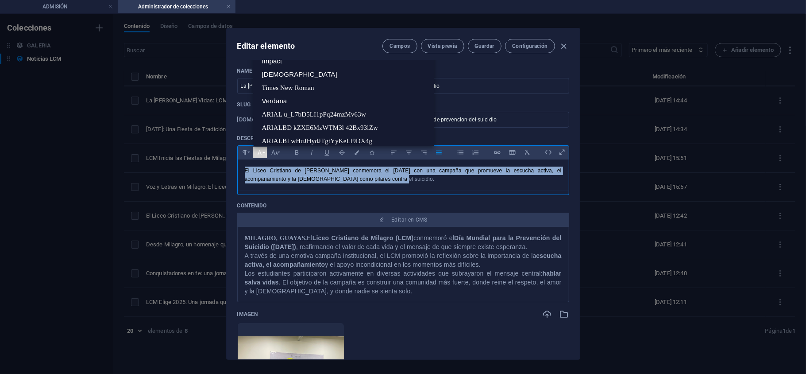
click at [477, 183] on p "El Liceo Cristiano de [PERSON_NAME] conmemora el [DATE] con una campaña que pro…" at bounding box center [403, 174] width 317 height 17
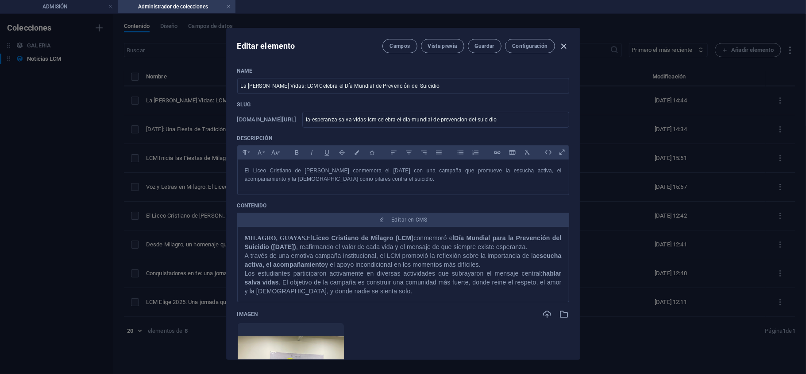
click at [568, 43] on icon "button" at bounding box center [564, 46] width 10 height 10
type input "la-esperanza-salva-vidas-lcm-celebra-el-dia-mundial-de-prevencion-del-suicidio"
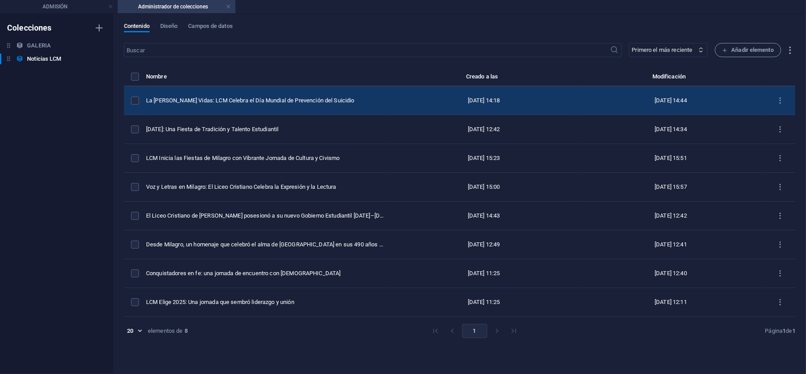
click at [267, 105] on td "La [PERSON_NAME] Vidas: LCM Celebra el Día Mundial de Prevención del Suicidio" at bounding box center [269, 100] width 246 height 29
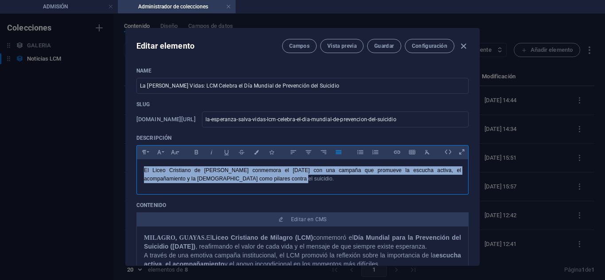
drag, startPoint x: 295, startPoint y: 183, endPoint x: 67, endPoint y: 157, distance: 229.5
click at [67, 157] on div "Editar elemento Campos Vista previa Guardar Configuración Name La Esperanza Sal…" at bounding box center [302, 147] width 605 height 266
click at [193, 150] on icon "button" at bounding box center [197, 152] width 8 height 11
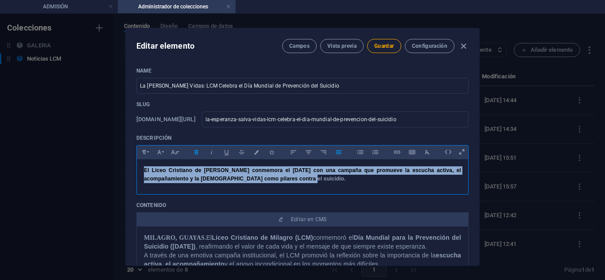
click at [193, 150] on icon "button" at bounding box center [197, 152] width 8 height 11
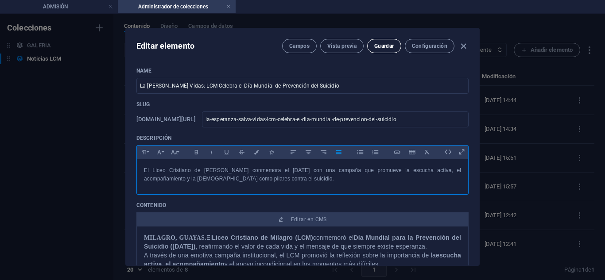
click at [370, 46] on button "Guardar" at bounding box center [384, 46] width 34 height 14
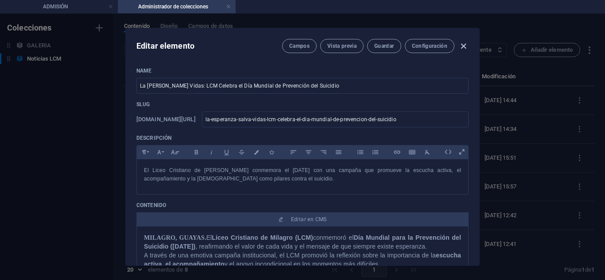
click at [463, 47] on icon "button" at bounding box center [463, 46] width 10 height 10
type input "la-esperanza-salva-vidas-lcm-celebra-el-dia-mundial-de-prevencion-del-suicidio"
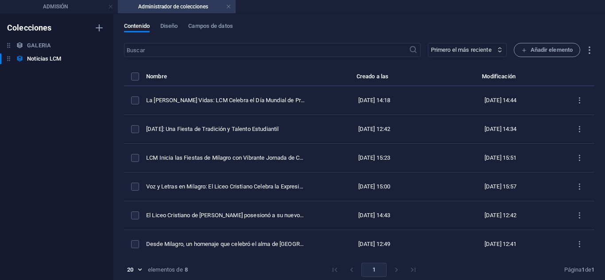
click at [225, 4] on h4 "Administrador de colecciones" at bounding box center [177, 7] width 118 height 10
click at [228, 7] on link at bounding box center [228, 7] width 5 height 8
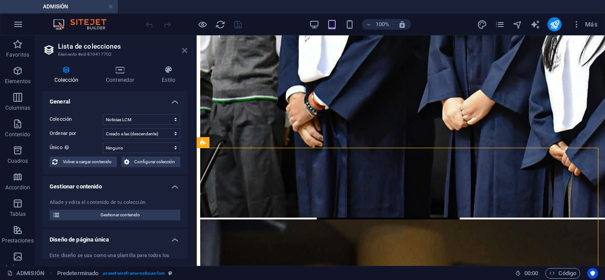
click at [183, 47] on icon at bounding box center [184, 50] width 5 height 7
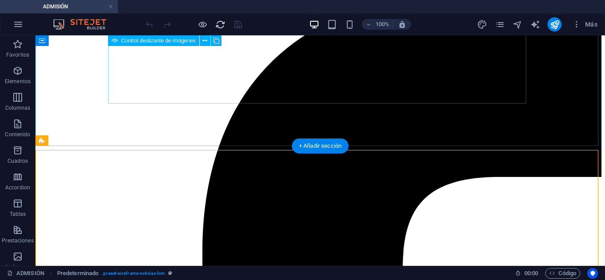
scroll to position [457, 0]
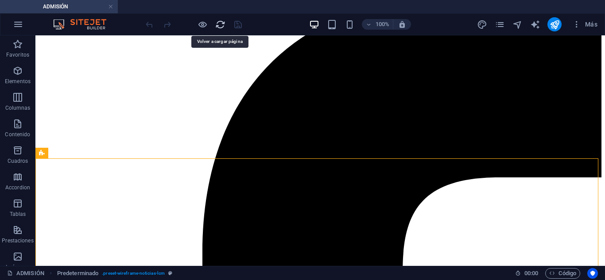
click at [221, 20] on icon "reload" at bounding box center [220, 24] width 10 height 10
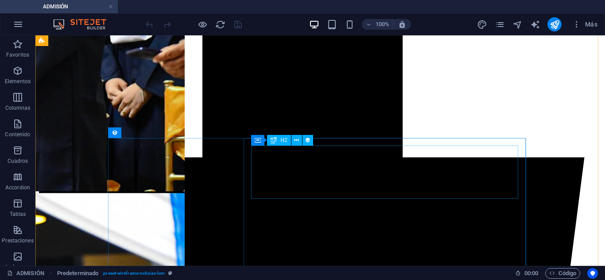
scroll to position [620, 0]
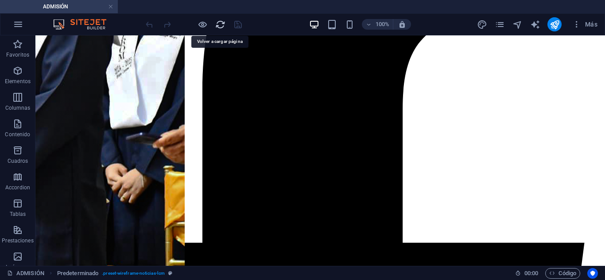
click at [219, 26] on icon "reload" at bounding box center [220, 24] width 10 height 10
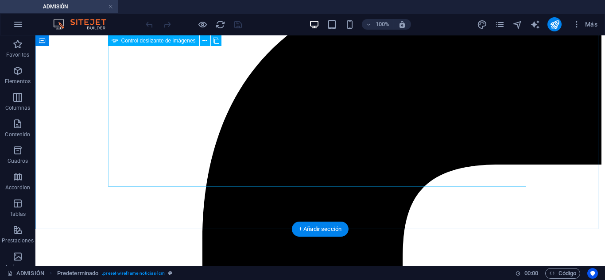
scroll to position [575, 0]
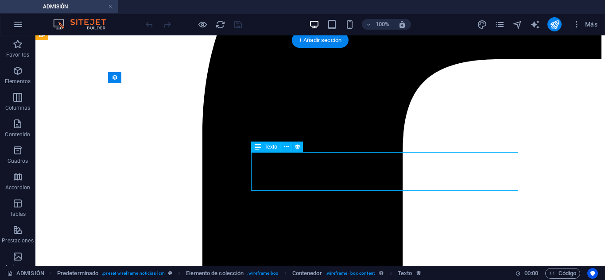
select select "description"
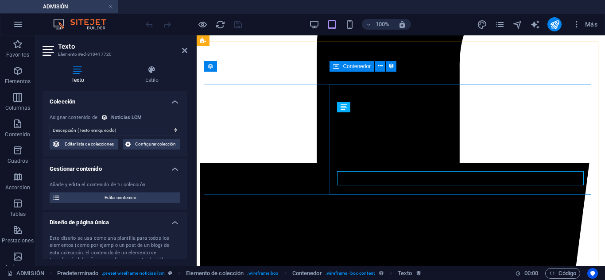
scroll to position [561, 0]
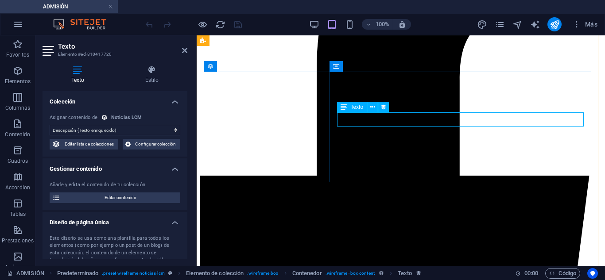
click at [372, 106] on icon at bounding box center [372, 107] width 5 height 9
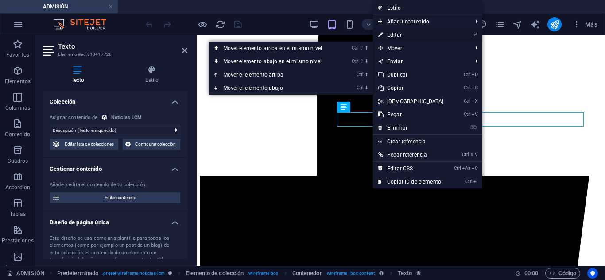
click at [396, 36] on link "⏎ Editar" at bounding box center [411, 34] width 76 height 13
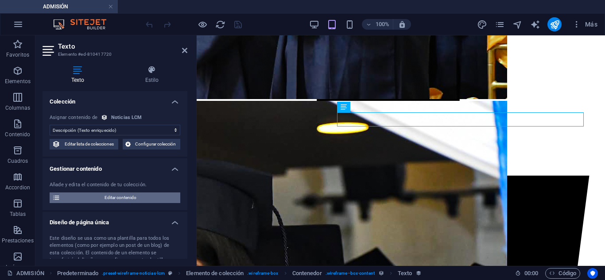
click at [89, 196] on span "Editar contenido" at bounding box center [120, 198] width 115 height 11
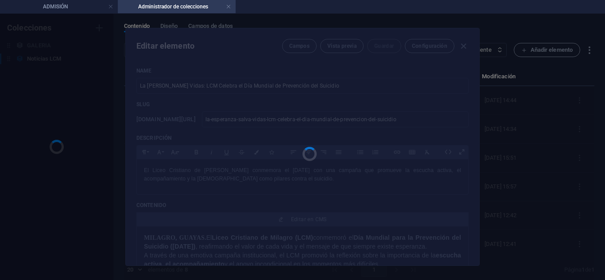
scroll to position [0, 0]
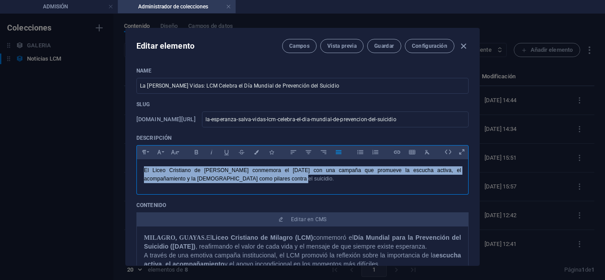
drag, startPoint x: 280, startPoint y: 177, endPoint x: 66, endPoint y: 171, distance: 213.5
click at [66, 171] on div "Editar elemento Campos Vista previa Guardar Configuración Name La Esperanza Sal…" at bounding box center [302, 147] width 605 height 266
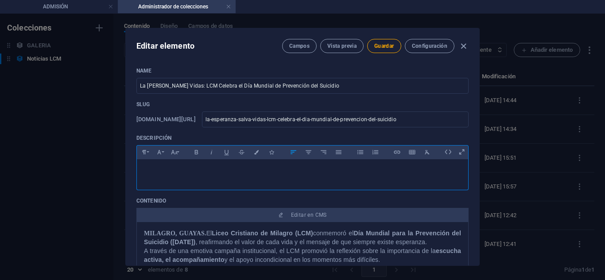
click at [404, 182] on div at bounding box center [302, 172] width 331 height 27
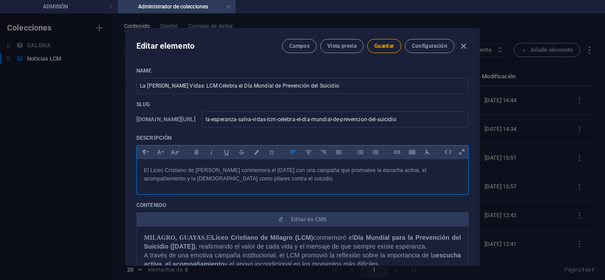
scroll to position [839, 1]
click at [381, 47] on span "Guardar" at bounding box center [383, 45] width 19 height 7
click at [279, 183] on p "El Liceo Cristiano de [PERSON_NAME] conmemora el [DATE] con una campaña que pro…" at bounding box center [302, 174] width 317 height 17
click at [391, 46] on span "Guardar" at bounding box center [383, 45] width 19 height 7
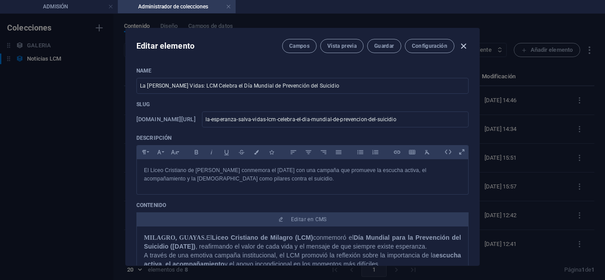
click at [459, 42] on icon "button" at bounding box center [463, 46] width 10 height 10
type input "la-esperanza-salva-vidas-lcm-celebra-el-dia-mundial-de-prevencion-del-suicidio"
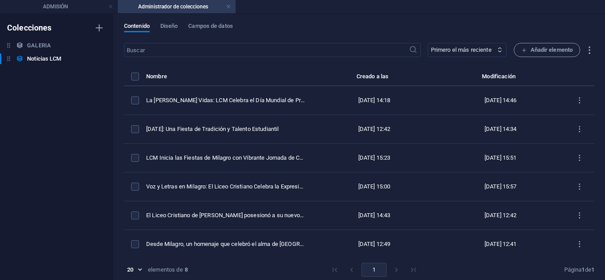
click at [182, 76] on th "Nombre" at bounding box center [229, 78] width 166 height 15
click at [224, 5] on h4 "Administrador de colecciones" at bounding box center [177, 7] width 118 height 10
click at [229, 4] on link at bounding box center [228, 7] width 5 height 8
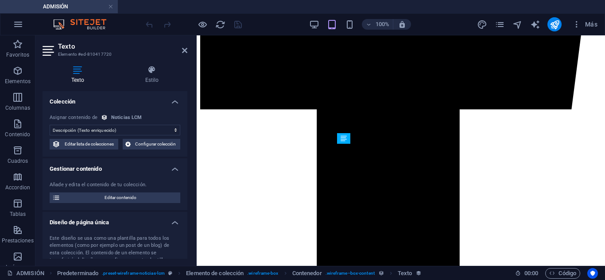
scroll to position [540, 0]
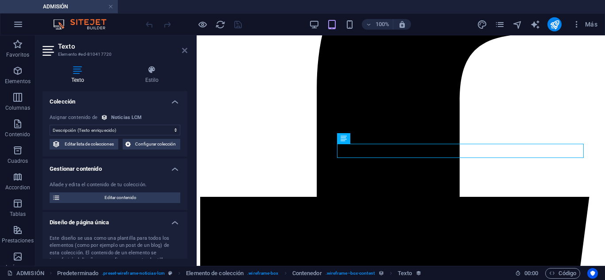
drag, startPoint x: 186, startPoint y: 49, endPoint x: 324, endPoint y: 108, distance: 149.9
click at [186, 49] on icon at bounding box center [184, 50] width 5 height 7
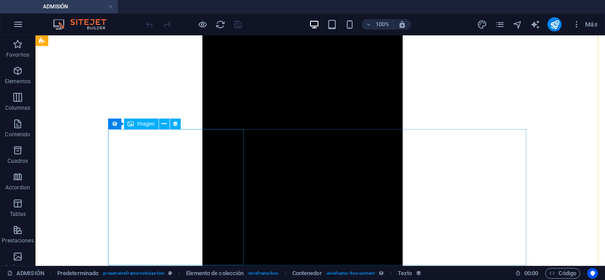
scroll to position [935, 0]
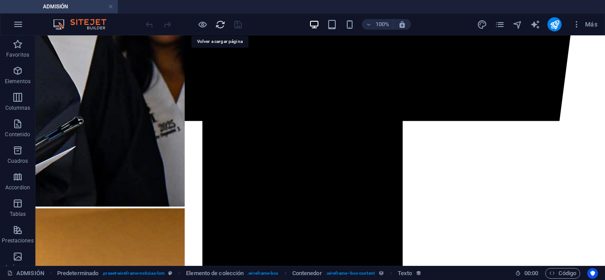
click at [217, 28] on icon "reload" at bounding box center [220, 24] width 10 height 10
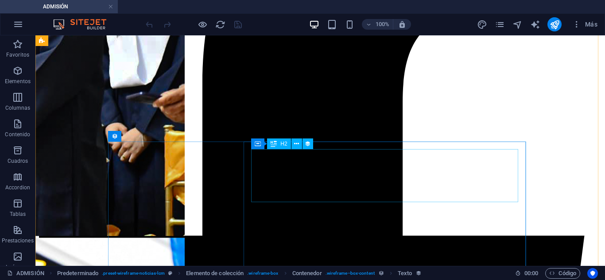
scroll to position [620, 0]
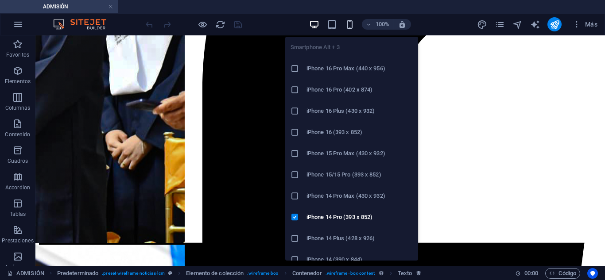
click at [349, 26] on icon "button" at bounding box center [349, 24] width 10 height 10
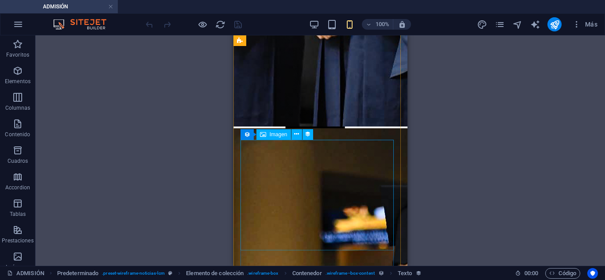
scroll to position [508, 0]
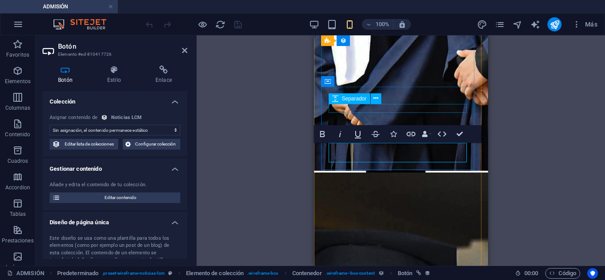
select select "px"
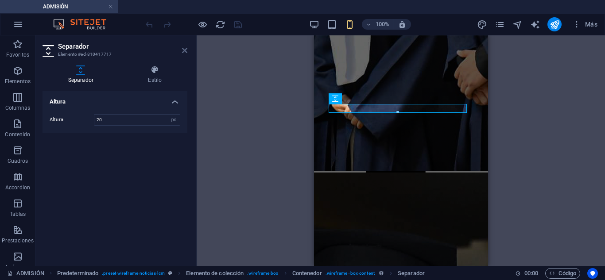
click at [184, 47] on icon at bounding box center [184, 50] width 5 height 7
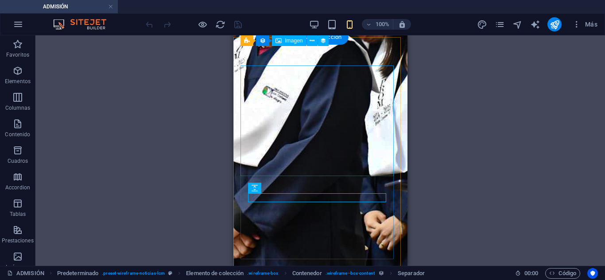
scroll to position [290, 0]
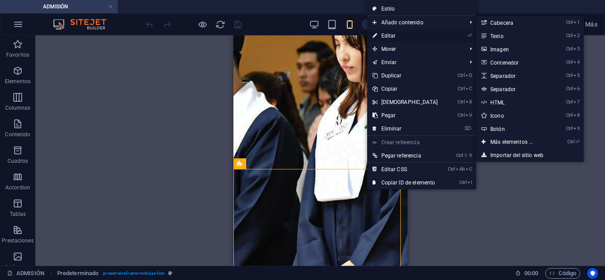
click at [395, 38] on link "⏎ Editar" at bounding box center [405, 35] width 76 height 13
select select "68825e8ed0416a303c001533"
select select "createdAt_DESC"
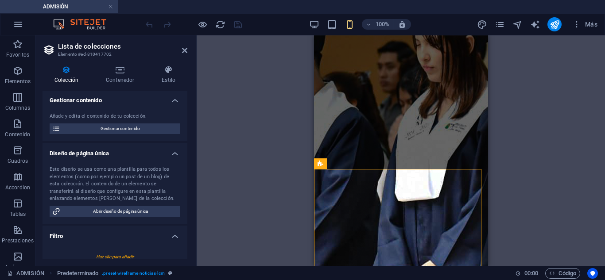
scroll to position [89, 0]
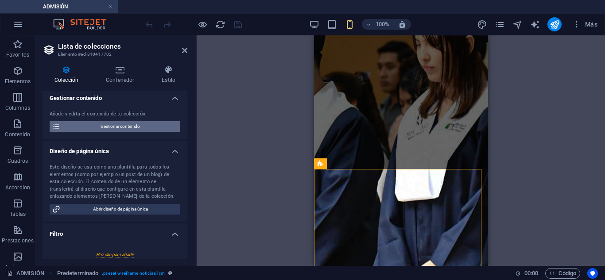
click at [115, 132] on span "Gestionar contenido" at bounding box center [120, 126] width 115 height 11
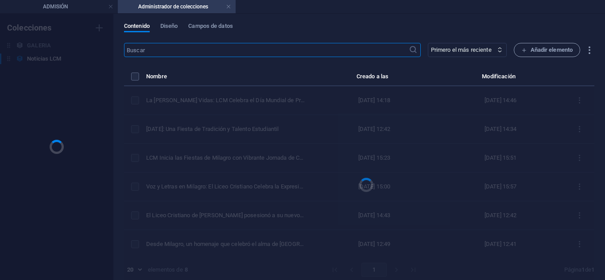
scroll to position [0, 0]
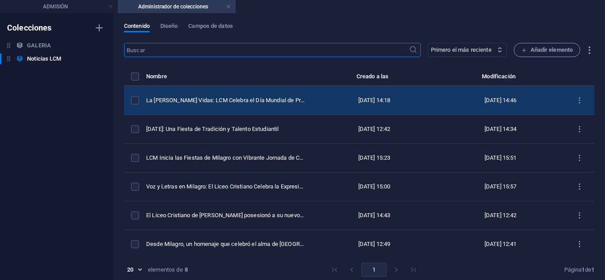
click at [237, 106] on td "La [PERSON_NAME] Vidas: LCM Celebra el Día Mundial de Prevención del Suicidio" at bounding box center [229, 100] width 166 height 29
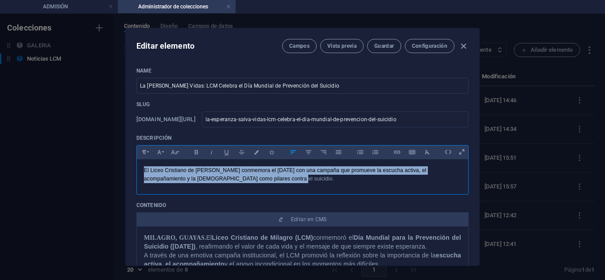
drag, startPoint x: 291, startPoint y: 185, endPoint x: 89, endPoint y: 168, distance: 202.6
click at [89, 168] on div "Editar elemento Campos Vista previa Guardar Configuración Name La Esperanza Sal…" at bounding box center [302, 147] width 605 height 266
drag, startPoint x: 270, startPoint y: 174, endPoint x: 127, endPoint y: 171, distance: 143.0
click at [127, 171] on div "Name La Esperanza Salva Vidas: LCM Celebra el Día Mundial de Prevención del Sui…" at bounding box center [302, 162] width 353 height 205
click at [161, 154] on icon "button" at bounding box center [159, 152] width 8 height 11
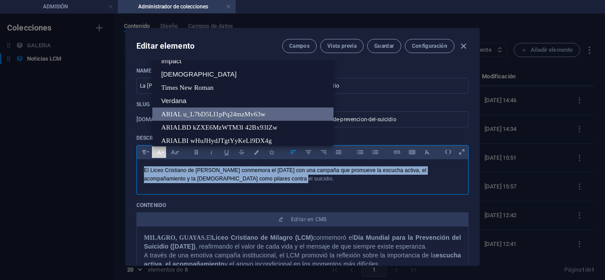
click at [198, 114] on link "ARIAL u_L7bD5LI1pPq24mzMv63w" at bounding box center [242, 114] width 181 height 13
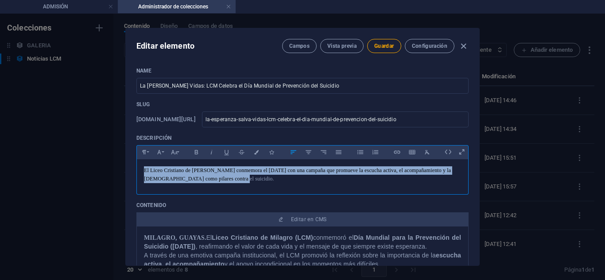
click at [230, 178] on p "El Liceo Cristiano de [PERSON_NAME] conmemora el [DATE] con una campaña que pro…" at bounding box center [302, 174] width 317 height 17
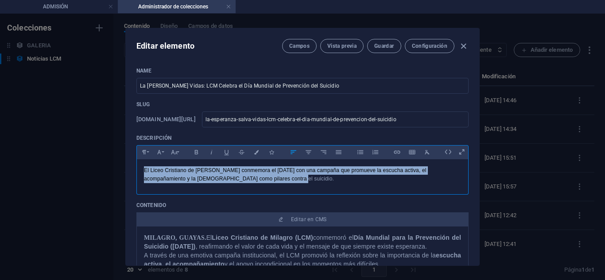
drag, startPoint x: 291, startPoint y: 178, endPoint x: 41, endPoint y: 155, distance: 251.6
click at [41, 155] on div "Editar elemento Campos Vista previa Guardar Configuración Name La Esperanza Sal…" at bounding box center [302, 147] width 605 height 266
click at [463, 47] on icon "button" at bounding box center [463, 46] width 10 height 10
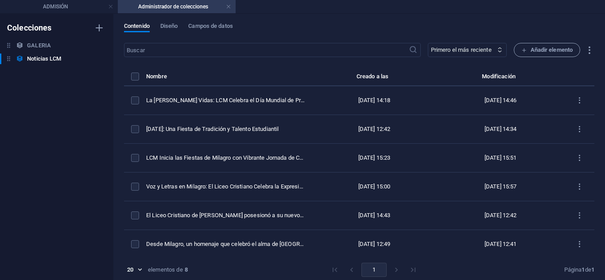
type input "la-esperanza-salva-vidas-lcm-celebra-el-dia-mundial-de-prevencion-del-suicidio"
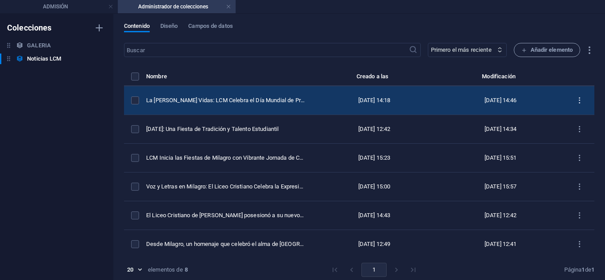
click at [575, 100] on icon "items list" at bounding box center [579, 101] width 8 height 8
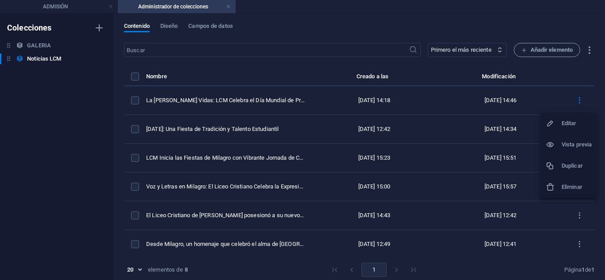
click at [567, 183] on h6 "Eliminar" at bounding box center [576, 187] width 30 height 11
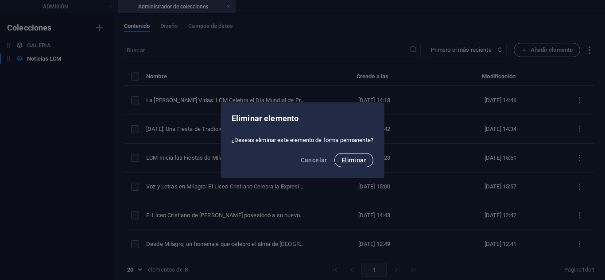
click at [348, 159] on span "Eliminar" at bounding box center [353, 160] width 25 height 7
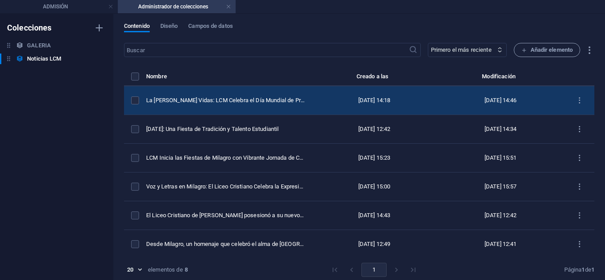
click at [241, 96] on td "La [PERSON_NAME] Vidas: LCM Celebra el Día Mundial de Prevención del Suicidio" at bounding box center [229, 100] width 166 height 29
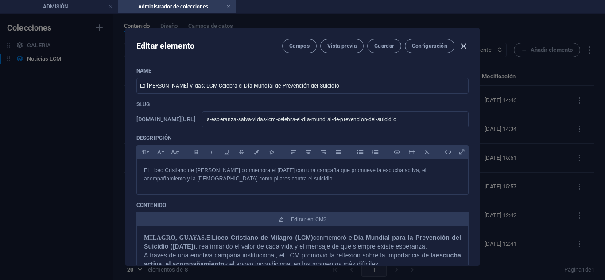
click at [463, 47] on icon "button" at bounding box center [463, 46] width 10 height 10
type input "la-esperanza-salva-vidas-lcm-celebra-el-dia-mundial-de-prevencion-del-suicidio"
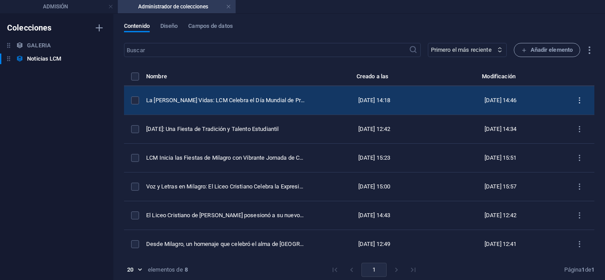
click at [575, 99] on icon "items list" at bounding box center [579, 101] width 8 height 8
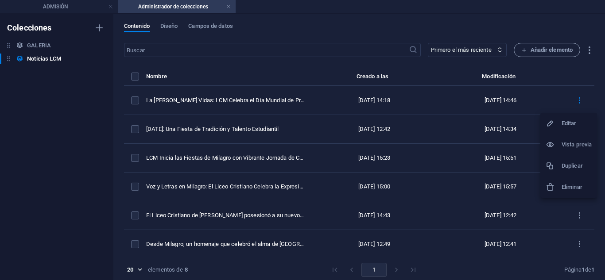
click at [336, 31] on div at bounding box center [302, 140] width 605 height 280
click at [228, 5] on link at bounding box center [228, 7] width 5 height 8
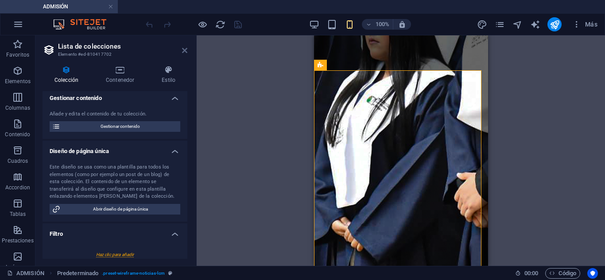
click at [186, 54] on icon at bounding box center [184, 50] width 5 height 7
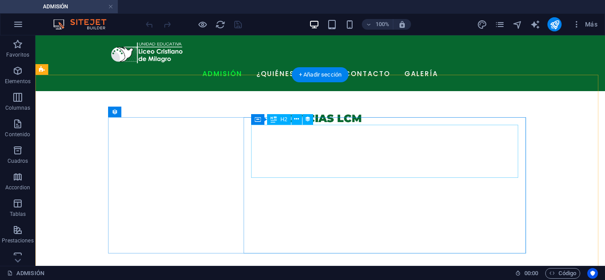
scroll to position [487, 0]
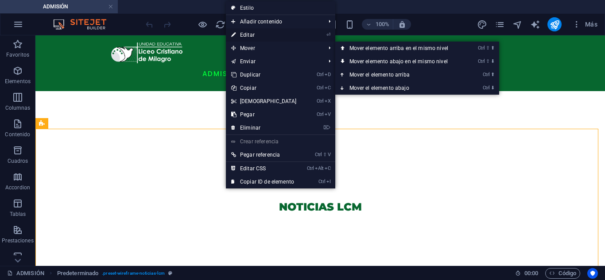
click at [251, 37] on link "⏎ Editar" at bounding box center [264, 34] width 76 height 13
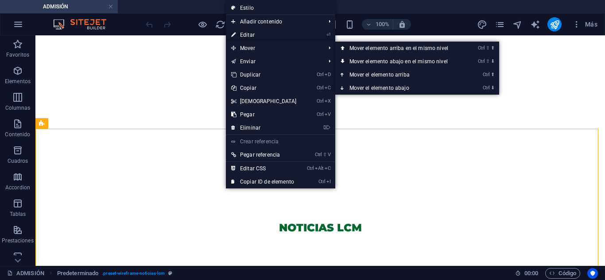
select select "68825e8ed0416a303c001533"
select select "createdAt_DESC"
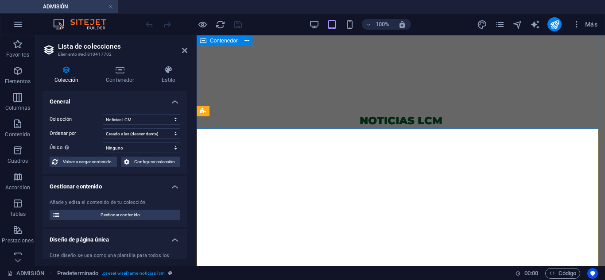
scroll to position [474, 0]
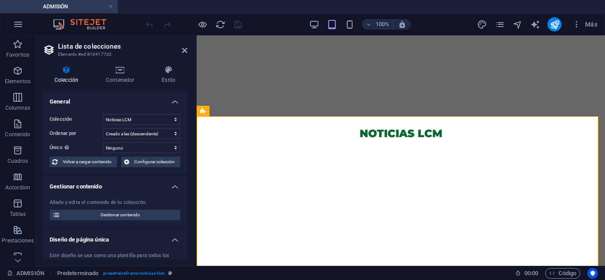
click at [99, 221] on div "Añade y edita el contenido de tu colección. Gestionar contenido" at bounding box center [114, 210] width 145 height 36
click at [97, 215] on span "Gestionar contenido" at bounding box center [120, 215] width 115 height 11
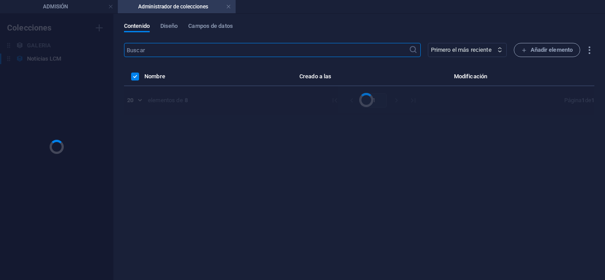
scroll to position [0, 0]
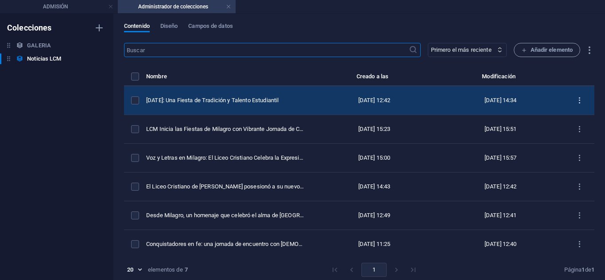
click at [575, 97] on icon "items list" at bounding box center [579, 101] width 8 height 8
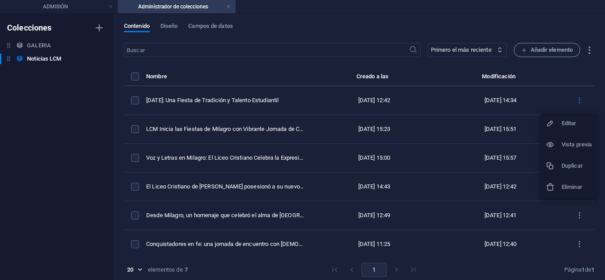
click at [567, 170] on h6 "Duplicar" at bounding box center [576, 166] width 30 height 11
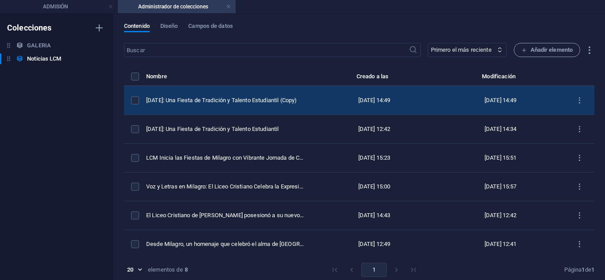
click at [236, 96] on td "[DATE]: Una Fiesta de Tradición y Talento Estudiantil (Copy)" at bounding box center [229, 100] width 166 height 29
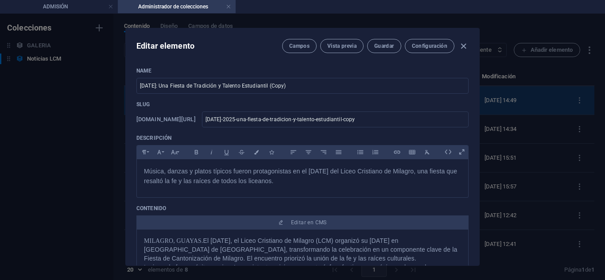
click at [236, 96] on div "Name [DATE]: Una Fiesta de Tradición y Talento Estudiantil (Copy) ​ Slug [DOMAI…" at bounding box center [302, 274] width 332 height 414
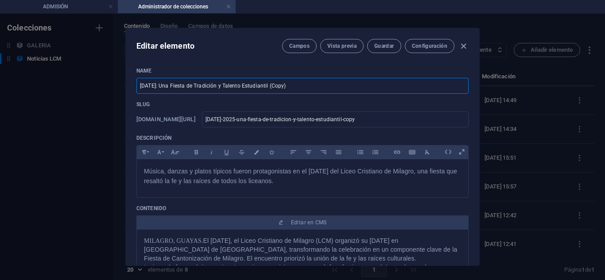
drag, startPoint x: 293, startPoint y: 83, endPoint x: 59, endPoint y: 97, distance: 234.6
click at [51, 83] on div "Editar elemento Campos Vista previa Guardar Configuración Name [DATE]: Una Fies…" at bounding box center [302, 147] width 605 height 266
click at [321, 86] on input "[DATE]: Una Fiesta de Tradición y Talento Estudiantil (Copy)" at bounding box center [302, 86] width 332 height 16
drag, startPoint x: 321, startPoint y: 86, endPoint x: 113, endPoint y: 101, distance: 207.7
click at [113, 101] on div "Editar elemento Campos Vista previa Guardar Configuración Name [DATE]: Una Fies…" at bounding box center [302, 147] width 605 height 266
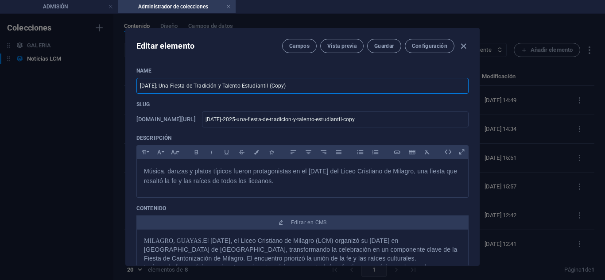
paste input "La [PERSON_NAME] Vidas: LCM Celebra el Día Mundial de Prevención del Suicidio"
type input "La [PERSON_NAME] Vidas: LCM Celebra el Día Mundial de Prevención del Suicidio"
type input "la-esperanza-salva-vidas-lcm-celebra-el-dia-mundial-de-prevencion-del-suicidio"
type input "La [PERSON_NAME] Vidas: LCM Celebra el Día Mundial de Prevención del Suicidio"
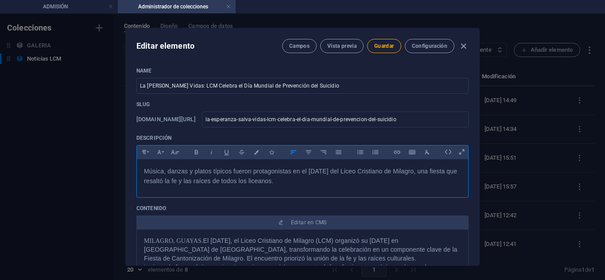
drag, startPoint x: 298, startPoint y: 180, endPoint x: 108, endPoint y: 166, distance: 190.8
click at [108, 166] on div "Editar elemento Campos Vista previa Guardar Configuración Name La [PERSON_NAME]…" at bounding box center [302, 147] width 605 height 266
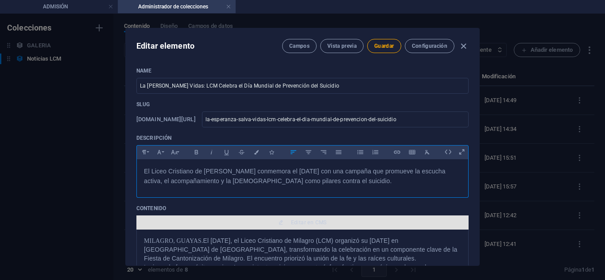
click at [294, 221] on span "Editar en CMS" at bounding box center [309, 222] width 36 height 7
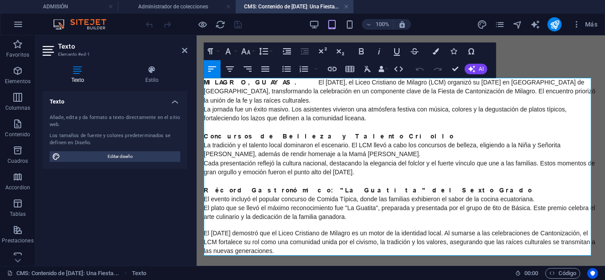
scroll to position [0, 0]
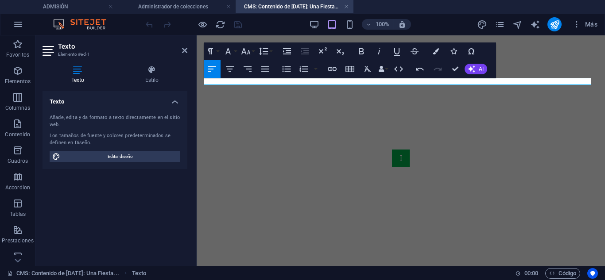
click at [210, 82] on p at bounding box center [401, 81] width 394 height 7
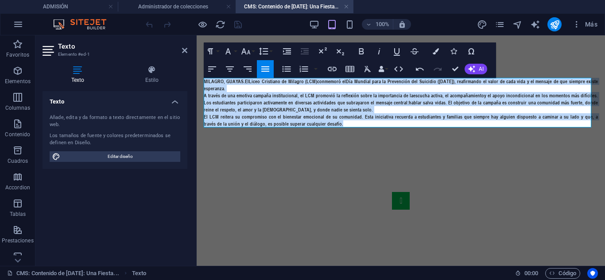
drag, startPoint x: 328, startPoint y: 122, endPoint x: 194, endPoint y: 78, distance: 141.0
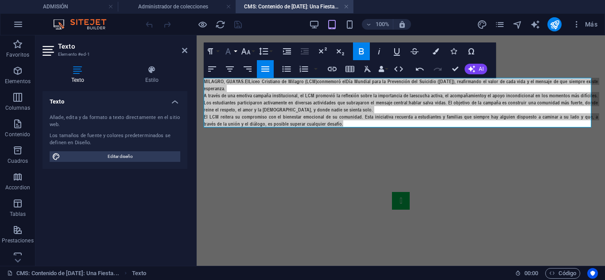
click at [230, 50] on icon "button" at bounding box center [228, 51] width 11 height 11
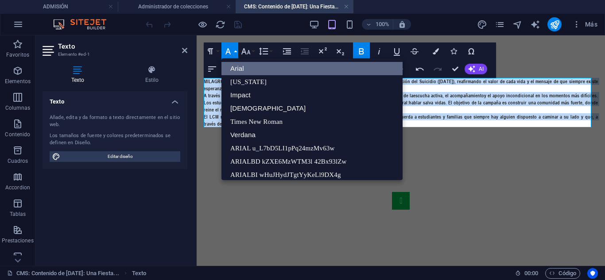
click at [242, 70] on link "Arial" at bounding box center [311, 68] width 181 height 13
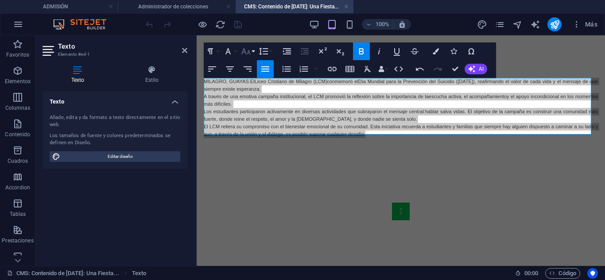
click at [245, 52] on icon "button" at bounding box center [245, 51] width 9 height 6
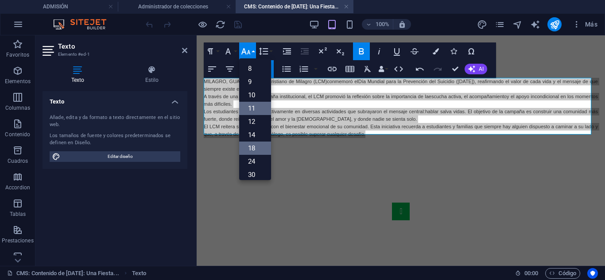
scroll to position [50, 0]
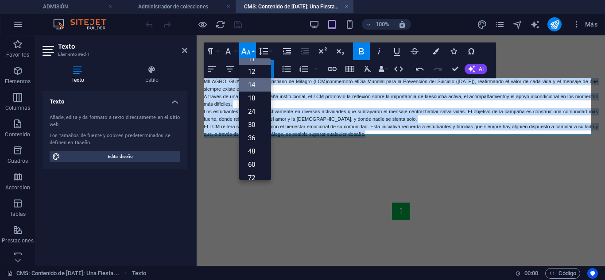
click at [252, 86] on link "14" at bounding box center [255, 84] width 32 height 13
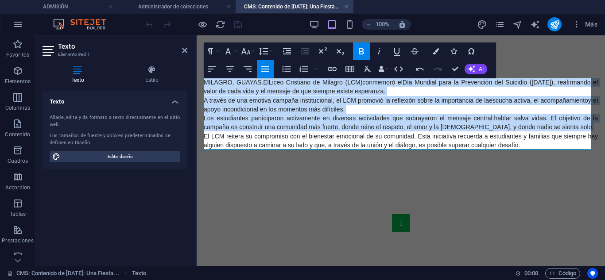
click at [271, 119] on span "Los estudiantes participaron activamente en diversas actividades que subrayaron…" at bounding box center [401, 123] width 394 height 16
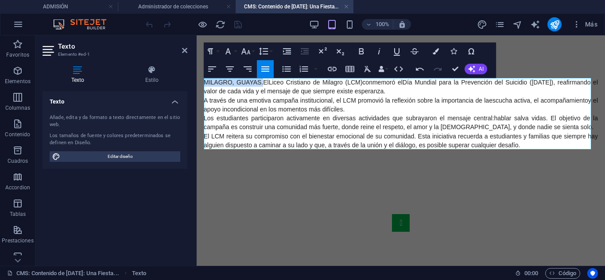
drag, startPoint x: 264, startPoint y: 81, endPoint x: 197, endPoint y: 82, distance: 66.4
click at [231, 51] on icon "button" at bounding box center [228, 51] width 11 height 11
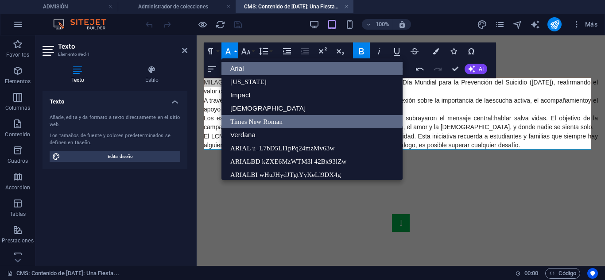
scroll to position [10, 0]
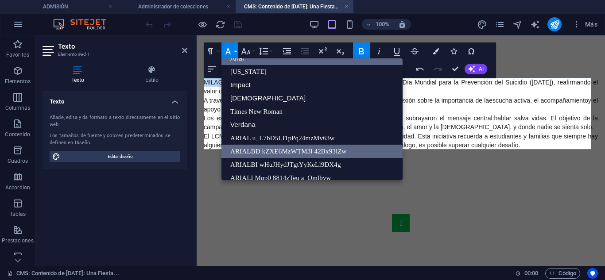
click at [254, 150] on link "ARIALBD kZXE6MzWTM3l 42Bx93lZw" at bounding box center [311, 151] width 181 height 13
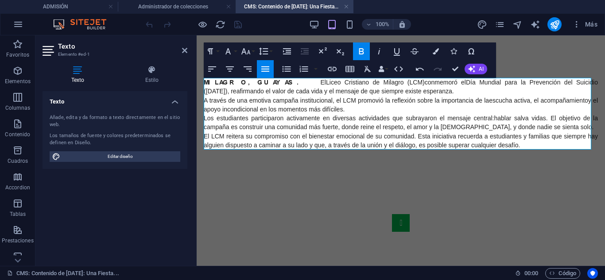
click at [432, 91] on p "MILAGRO, GUAYAS. El Liceo Cristiano de Milagro (LCM) conmemoró el Día Mundial p…" at bounding box center [401, 87] width 394 height 18
click at [539, 127] on p "Los estudiantes participaron activamente en diversas actividades que subrayaron…" at bounding box center [401, 123] width 394 height 18
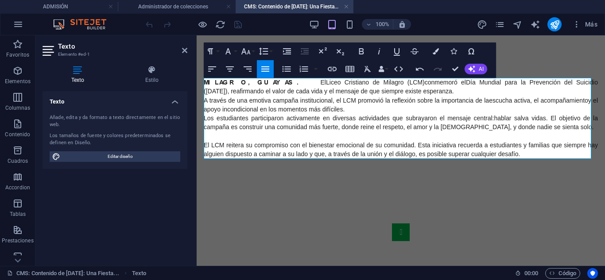
click at [432, 92] on p "MILAGRO, GUAYAS. El Liceo Cristiano de Milagro (LCM) conmemoró el Día Mundial p…" at bounding box center [401, 87] width 394 height 18
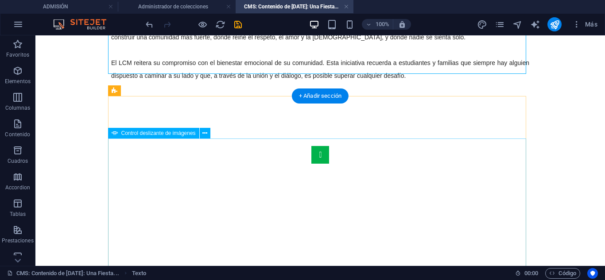
scroll to position [133, 0]
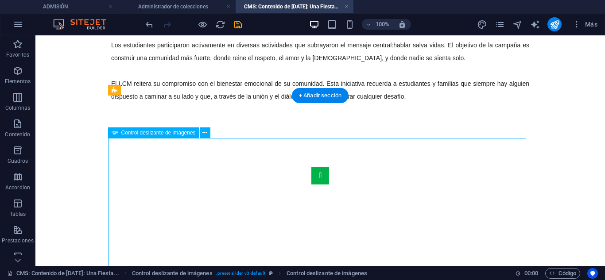
select select "px"
select select "ms"
select select "s"
select select "progressive"
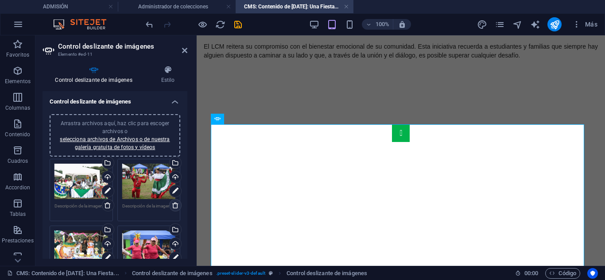
click at [172, 206] on icon at bounding box center [175, 205] width 7 height 7
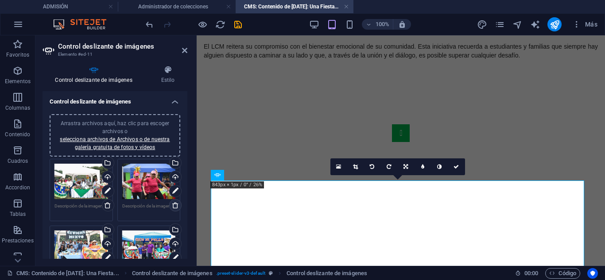
click at [172, 206] on icon at bounding box center [175, 205] width 7 height 7
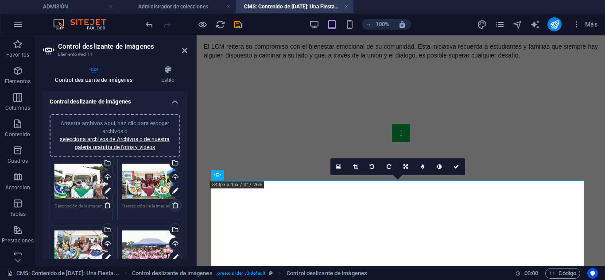
click at [172, 206] on icon at bounding box center [175, 205] width 7 height 7
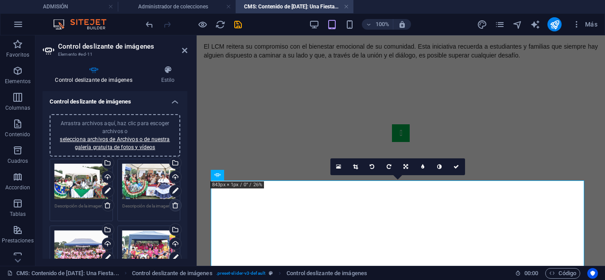
click at [172, 206] on icon at bounding box center [175, 205] width 7 height 7
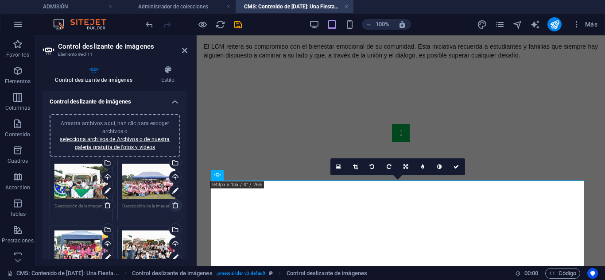
scroll to position [48, 0]
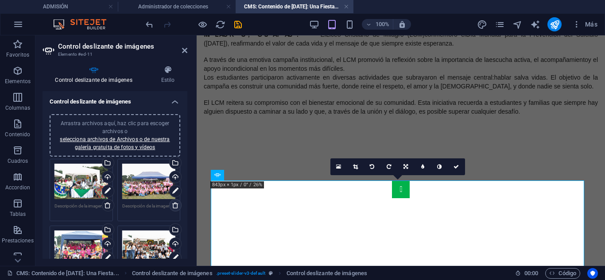
click at [172, 206] on icon at bounding box center [175, 205] width 7 height 7
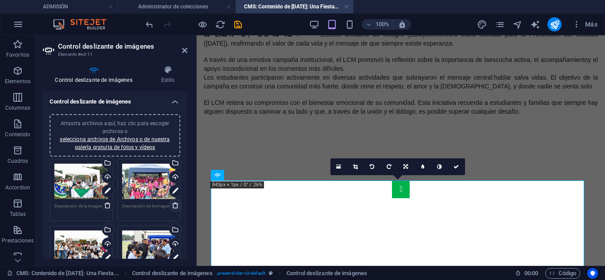
click at [172, 206] on icon at bounding box center [175, 205] width 7 height 7
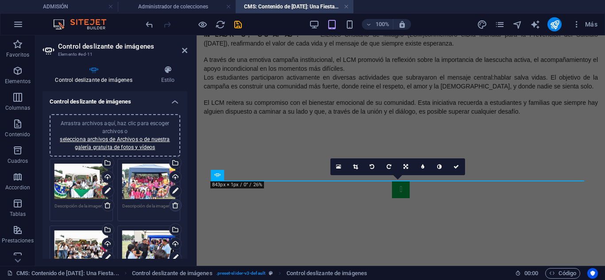
click at [174, 205] on icon at bounding box center [175, 205] width 7 height 7
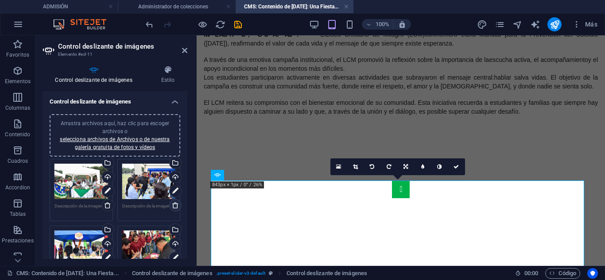
click at [174, 205] on icon at bounding box center [175, 205] width 7 height 7
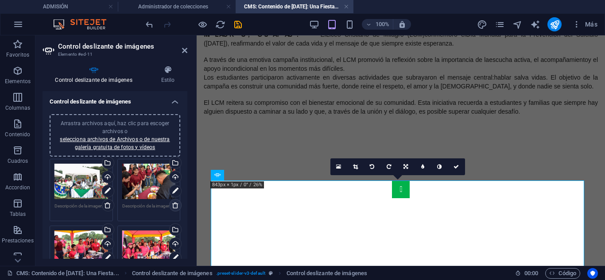
click at [174, 205] on icon at bounding box center [175, 205] width 7 height 7
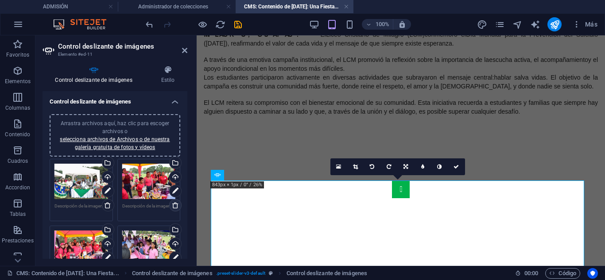
click at [174, 205] on icon at bounding box center [175, 205] width 7 height 7
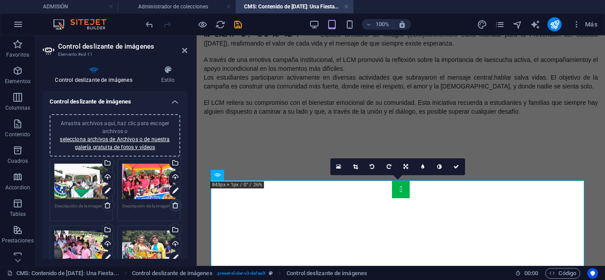
click at [174, 205] on icon at bounding box center [175, 205] width 7 height 7
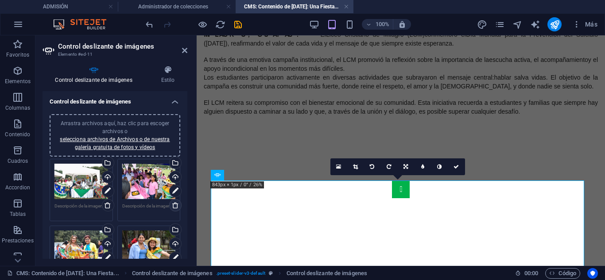
click at [174, 205] on icon at bounding box center [175, 205] width 7 height 7
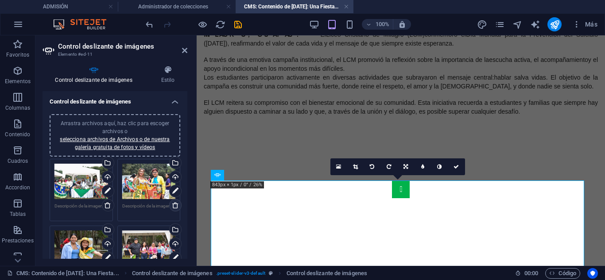
click at [174, 205] on icon at bounding box center [175, 205] width 7 height 7
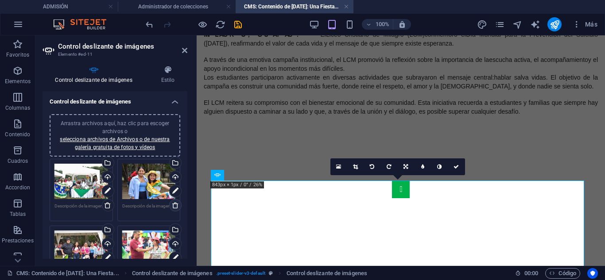
click at [174, 205] on icon at bounding box center [175, 205] width 7 height 7
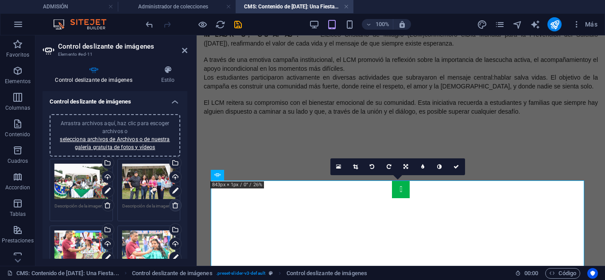
click at [174, 205] on icon at bounding box center [175, 205] width 7 height 7
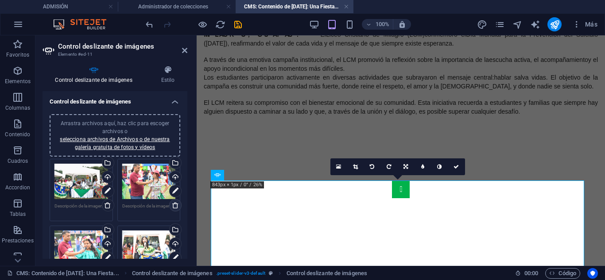
click at [174, 205] on icon at bounding box center [175, 205] width 7 height 7
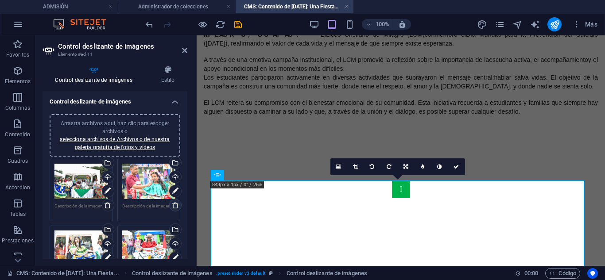
click at [174, 205] on icon at bounding box center [175, 205] width 7 height 7
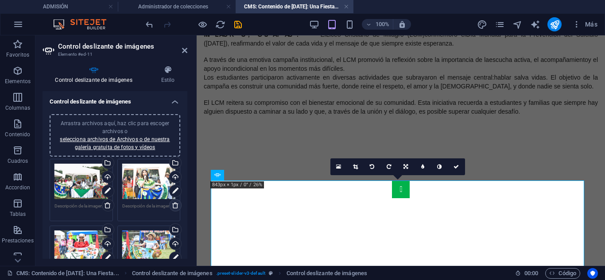
click at [174, 205] on icon at bounding box center [175, 205] width 7 height 7
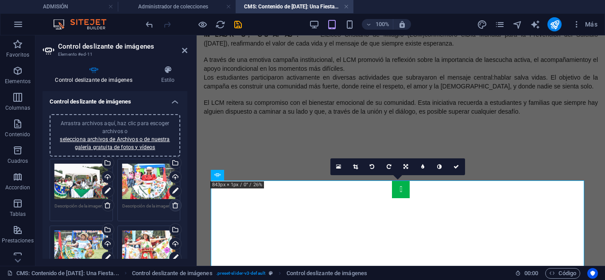
click at [174, 205] on icon at bounding box center [175, 205] width 7 height 7
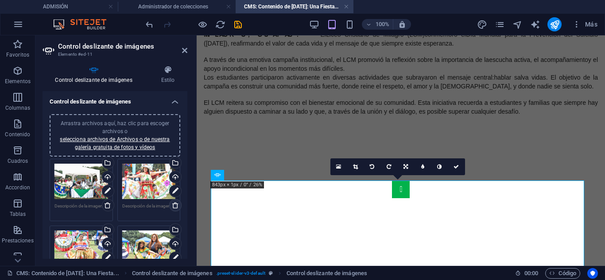
click at [174, 205] on icon at bounding box center [175, 205] width 7 height 7
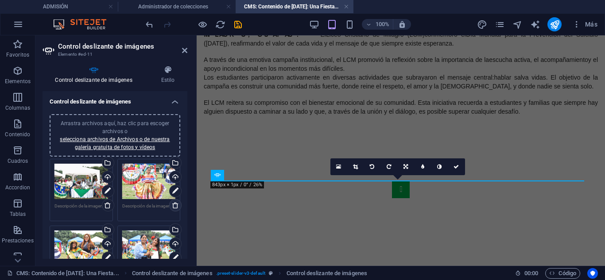
click at [174, 205] on icon at bounding box center [175, 205] width 7 height 7
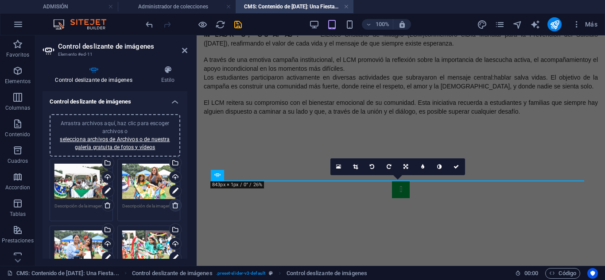
click at [174, 205] on icon at bounding box center [175, 205] width 7 height 7
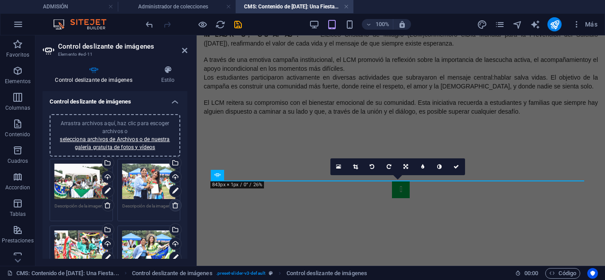
scroll to position [104, 0]
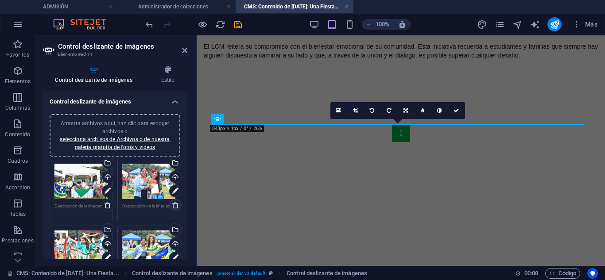
click at [174, 205] on icon at bounding box center [175, 205] width 7 height 7
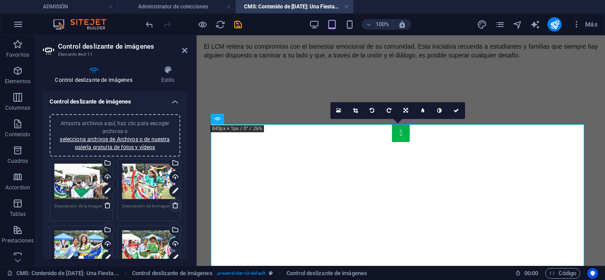
click at [174, 205] on icon at bounding box center [175, 205] width 7 height 7
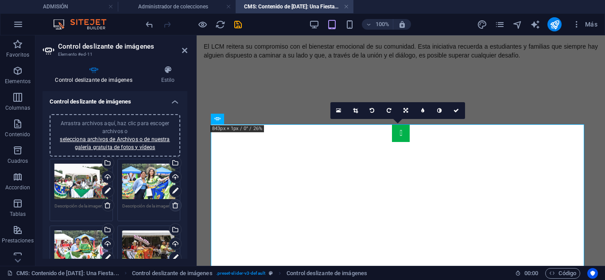
click at [174, 205] on icon at bounding box center [175, 205] width 7 height 7
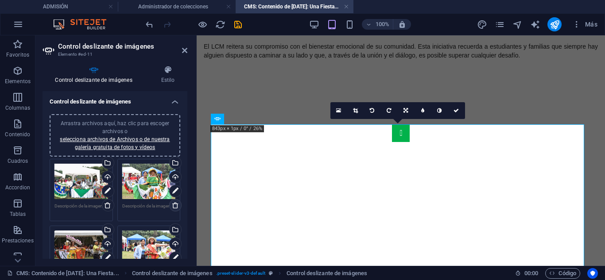
click at [174, 205] on icon at bounding box center [175, 205] width 7 height 7
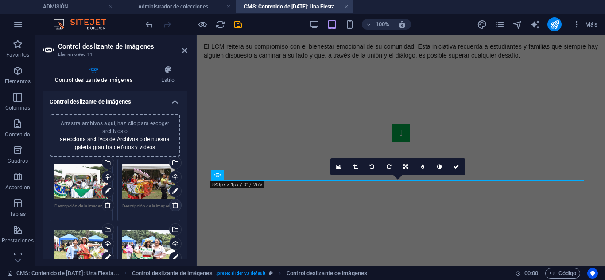
click at [174, 205] on icon at bounding box center [175, 205] width 7 height 7
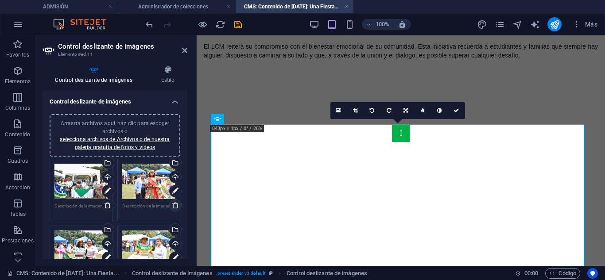
click at [174, 205] on icon at bounding box center [175, 205] width 7 height 7
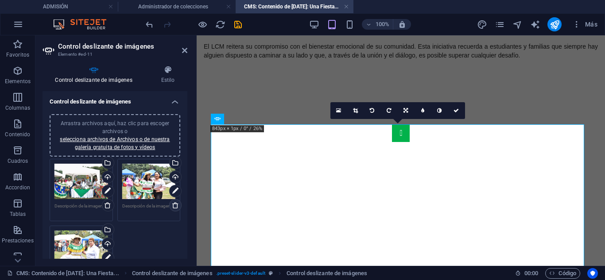
click at [174, 205] on icon at bounding box center [175, 205] width 7 height 7
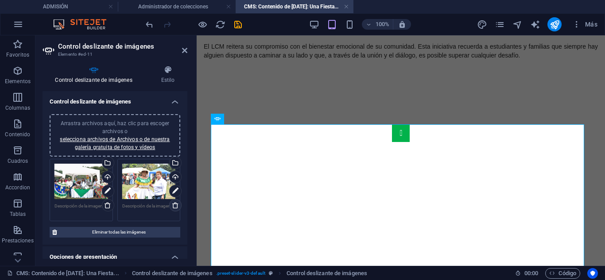
click at [174, 205] on icon at bounding box center [175, 205] width 7 height 7
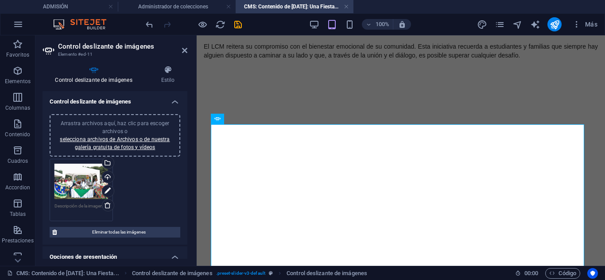
click at [129, 128] on div "Arrastra archivos aquí, haz clic para escoger archivos o selecciona archivos de…" at bounding box center [115, 136] width 120 height 32
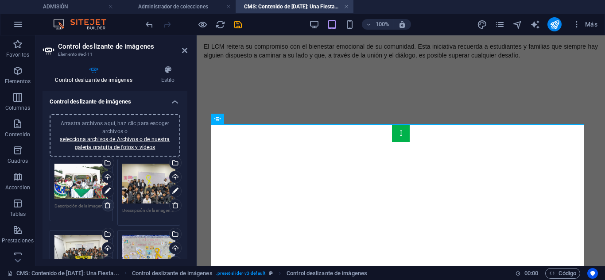
click at [104, 209] on link at bounding box center [108, 205] width 12 height 12
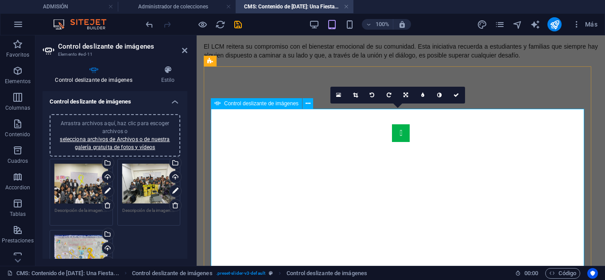
scroll to position [193, 0]
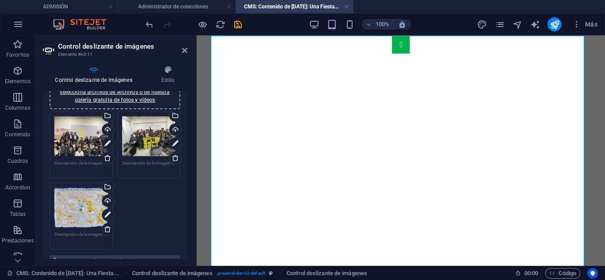
scroll to position [89, 0]
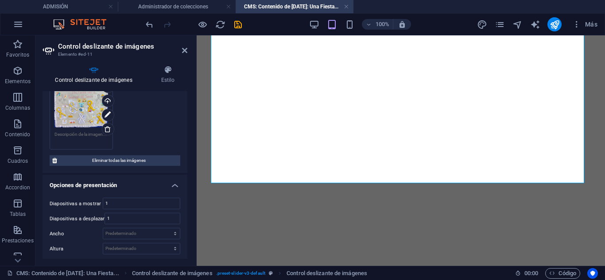
scroll to position [221, 0]
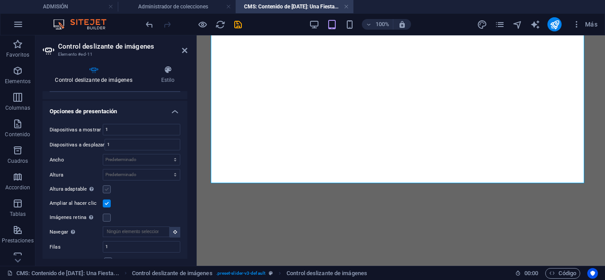
click at [106, 189] on label at bounding box center [107, 189] width 8 height 8
click at [0, 0] on input "Altura adaptable Ajustar automáticamente el alto para controles deslizantes de …" at bounding box center [0, 0] width 0 height 0
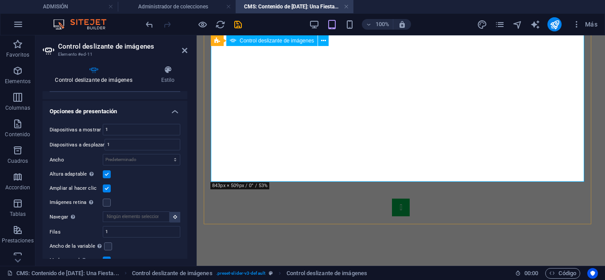
scroll to position [140, 0]
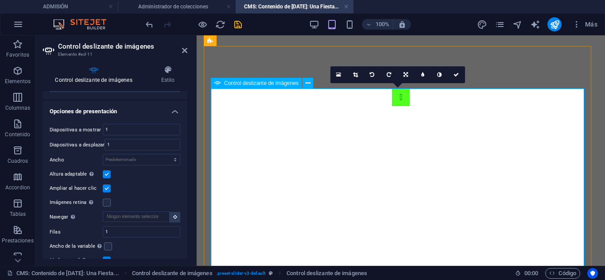
click at [392, 106] on button "Image Slider" at bounding box center [401, 98] width 18 height 18
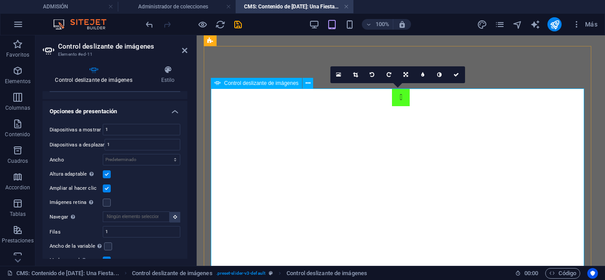
click at [392, 106] on button "Image Slider" at bounding box center [401, 98] width 18 height 18
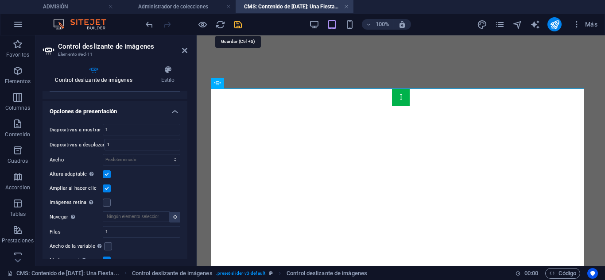
click at [236, 22] on icon "save" at bounding box center [238, 24] width 10 height 10
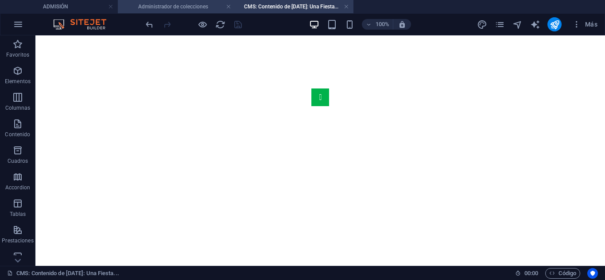
click at [171, 6] on h4 "Administrador de colecciones" at bounding box center [177, 7] width 118 height 10
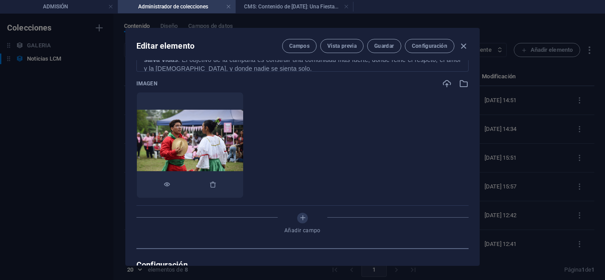
scroll to position [266, 0]
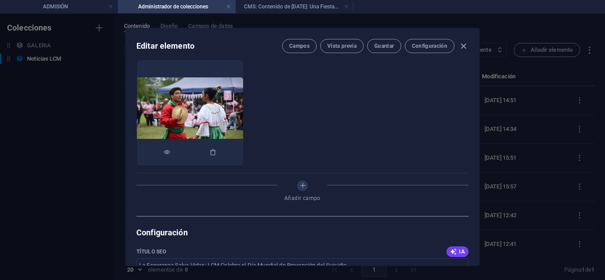
click at [243, 155] on div at bounding box center [190, 152] width 106 height 27
click at [216, 156] on button "button" at bounding box center [212, 152] width 7 height 27
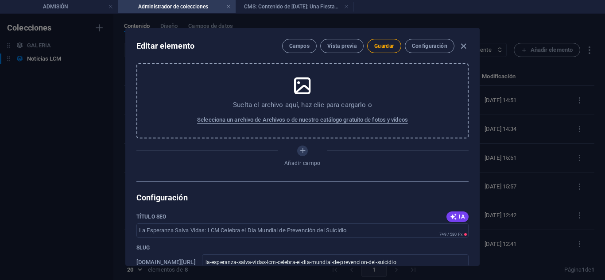
click at [291, 107] on p "Suelta el archivo aquí, haz clic para cargarlo o" at bounding box center [302, 104] width 139 height 9
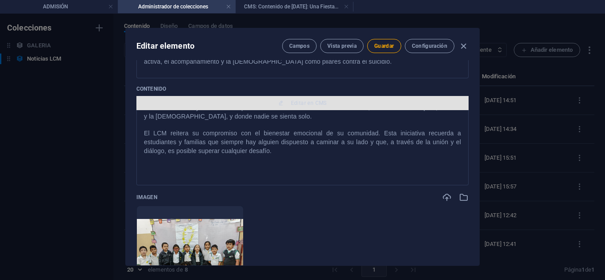
scroll to position [89, 0]
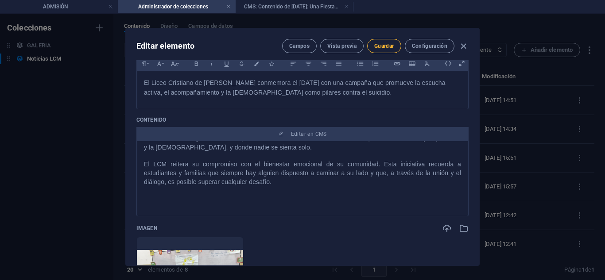
click at [388, 49] on span "Guardar" at bounding box center [383, 45] width 19 height 7
click at [460, 45] on icon "button" at bounding box center [463, 46] width 10 height 10
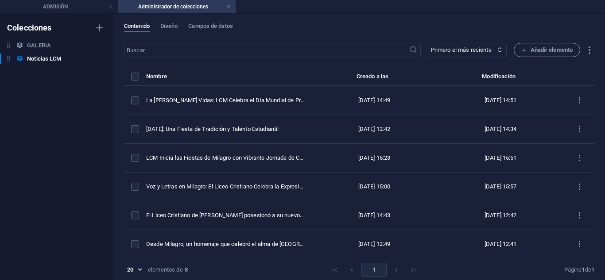
type input "la-esperanza-salva-vidas-lcm-celebra-el-dia-mundial-de-prevencion-del-suicidio"
click at [226, 4] on link at bounding box center [228, 7] width 5 height 8
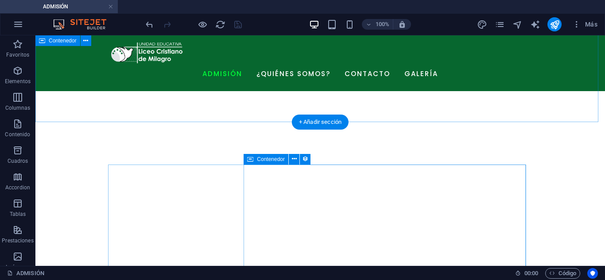
scroll to position [416, 0]
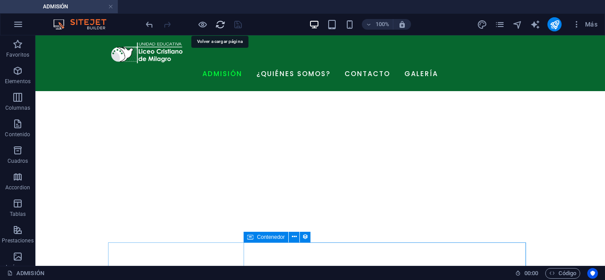
click at [217, 22] on icon "reload" at bounding box center [220, 24] width 10 height 10
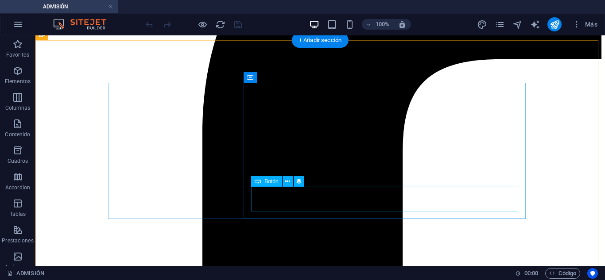
scroll to position [797, 0]
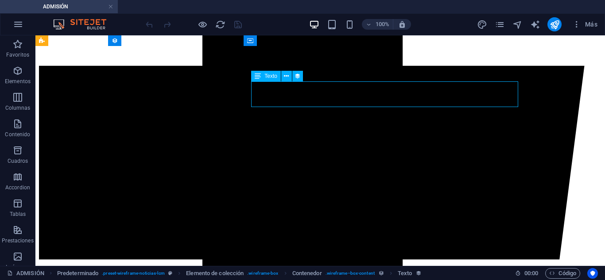
select select "description"
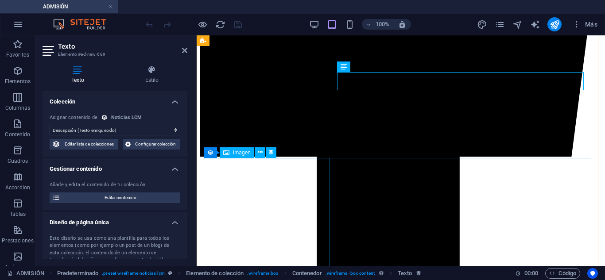
scroll to position [704, 0]
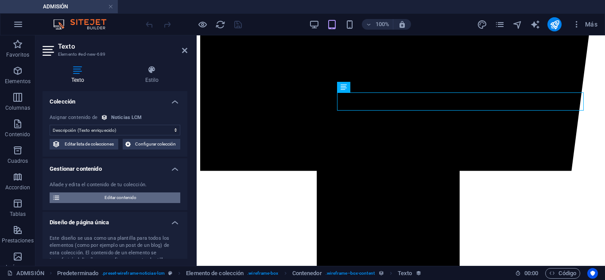
click at [115, 201] on span "Editar contenido" at bounding box center [120, 198] width 115 height 11
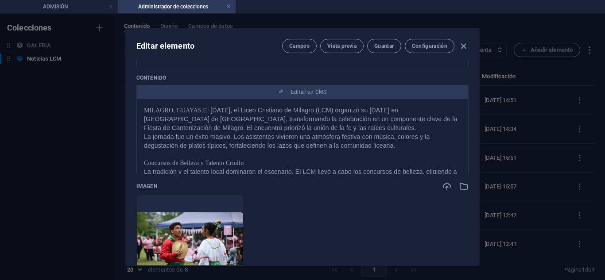
scroll to position [133, 0]
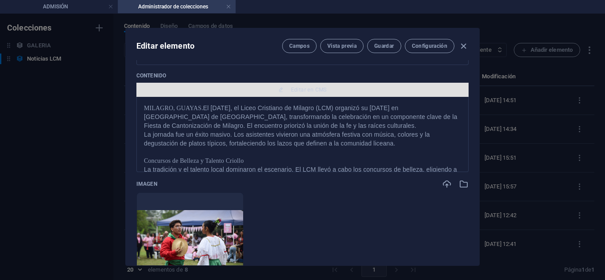
click at [300, 92] on span "Editar en CMS" at bounding box center [309, 89] width 36 height 7
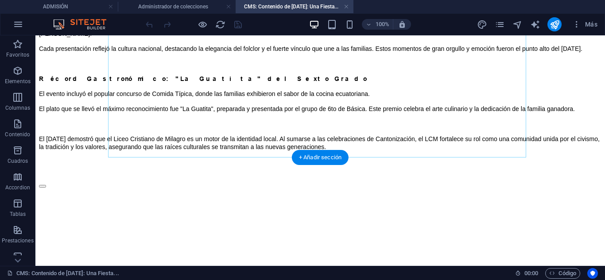
scroll to position [177, 0]
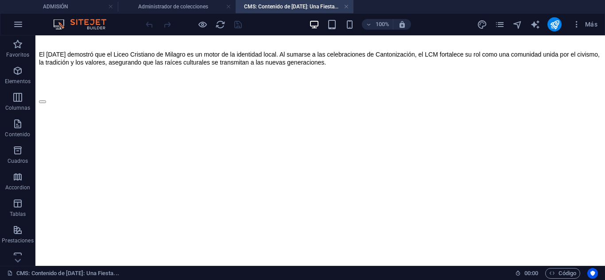
click at [349, 8] on h4 "CMS: Contenido de [DATE]: Una Fiesta..." at bounding box center [295, 7] width 118 height 10
click at [229, 7] on link at bounding box center [228, 7] width 5 height 8
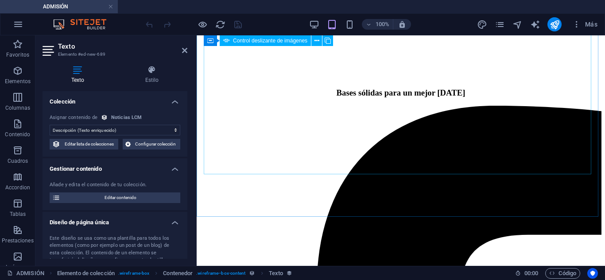
scroll to position [245, 0]
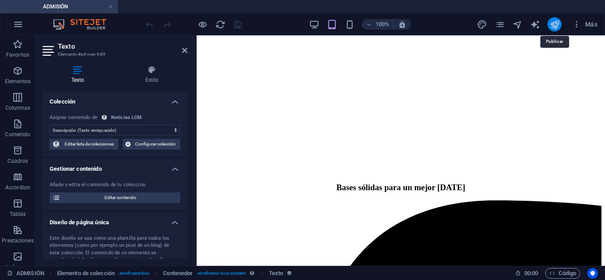
click at [555, 22] on icon "publish" at bounding box center [554, 24] width 10 height 10
